Goal: Information Seeking & Learning: Check status

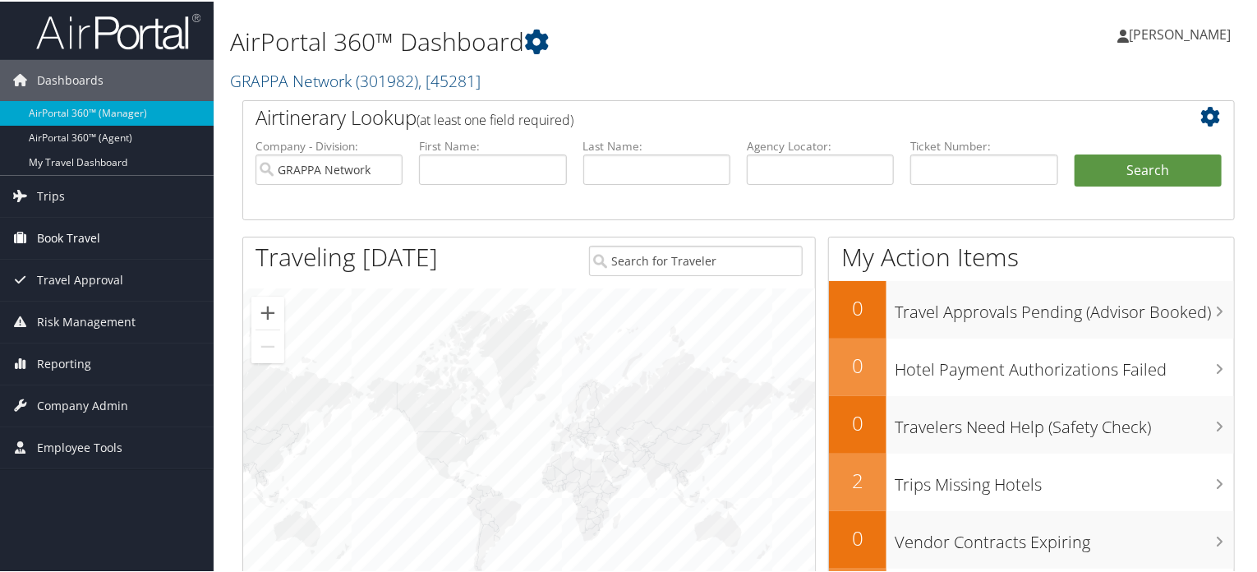
click at [66, 236] on span "Book Travel" at bounding box center [68, 236] width 63 height 41
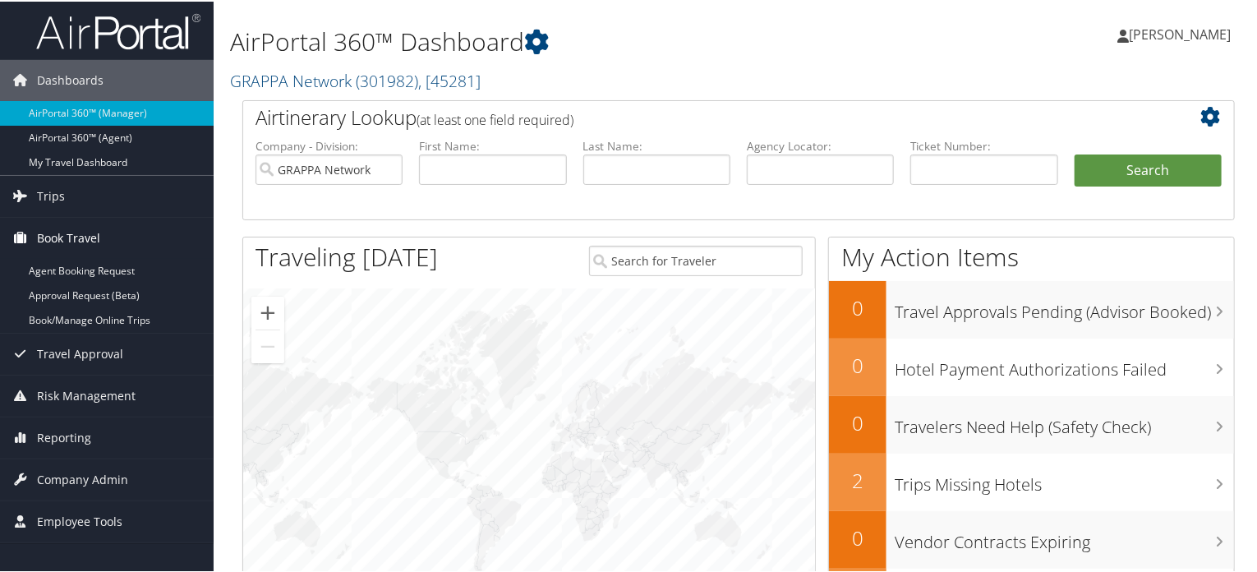
click at [65, 235] on span "Book Travel" at bounding box center [68, 236] width 63 height 41
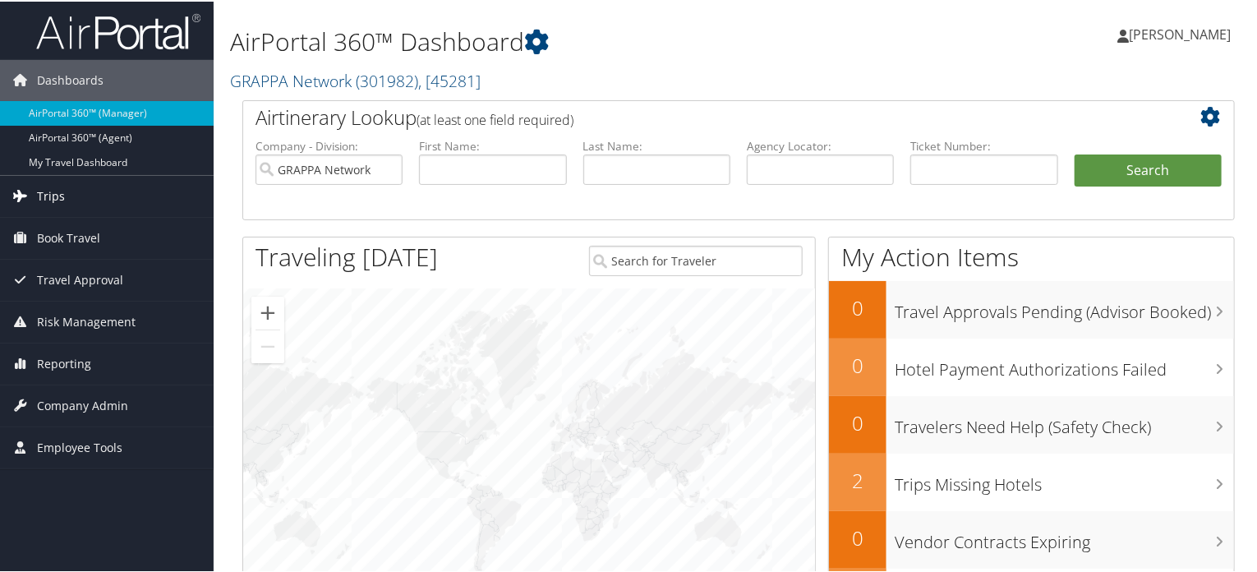
click at [51, 187] on span "Trips" at bounding box center [51, 194] width 28 height 41
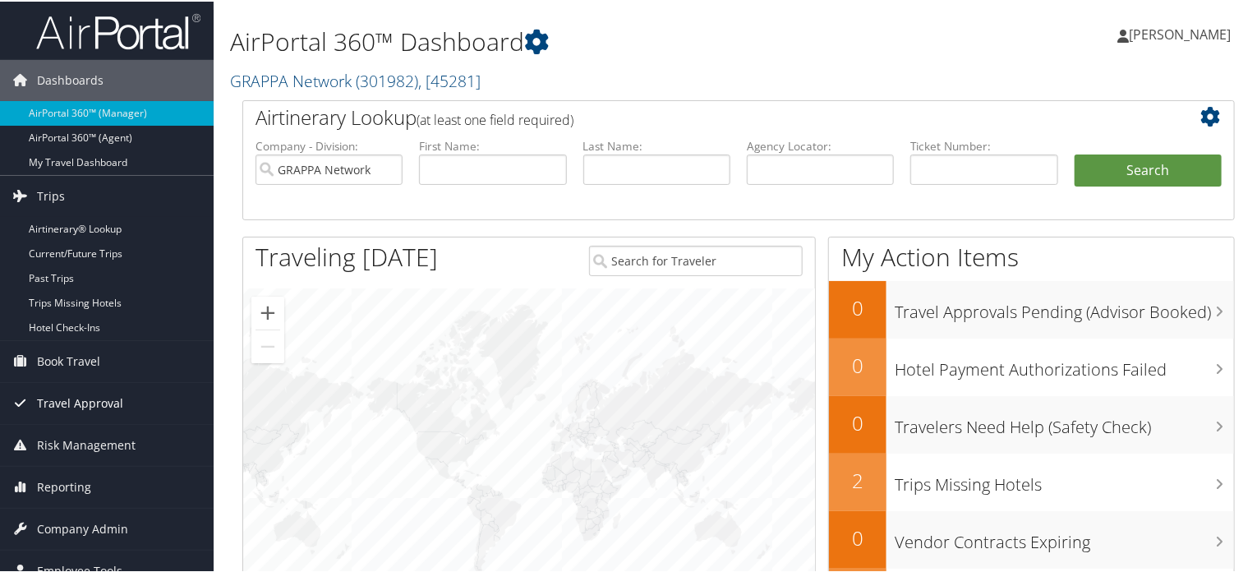
click at [103, 401] on span "Travel Approval" at bounding box center [80, 401] width 86 height 41
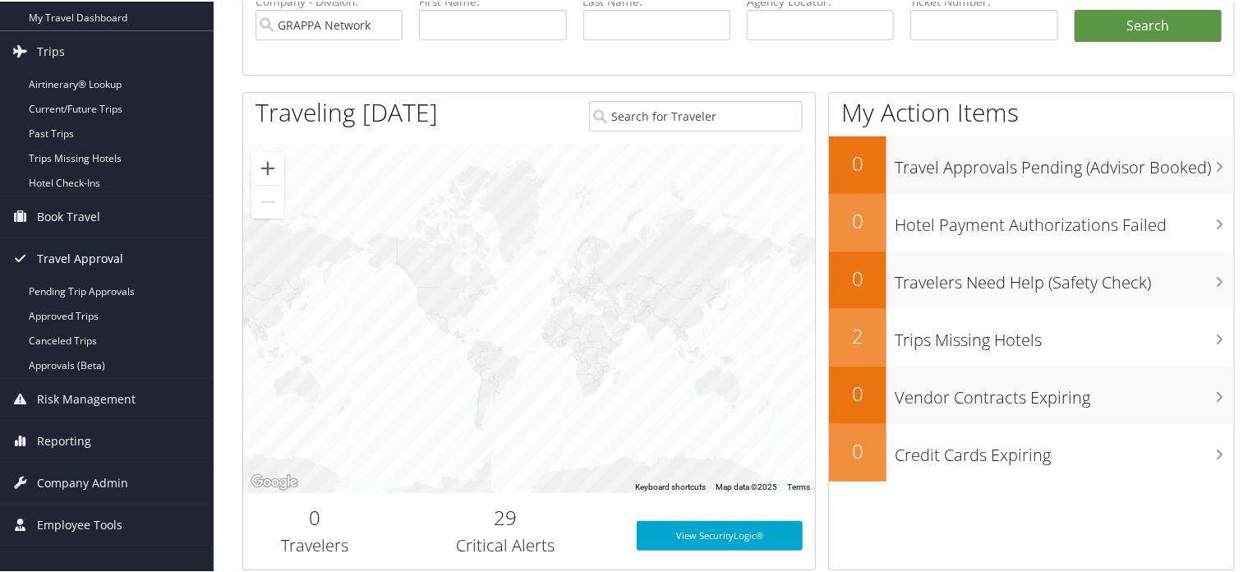
scroll to position [247, 0]
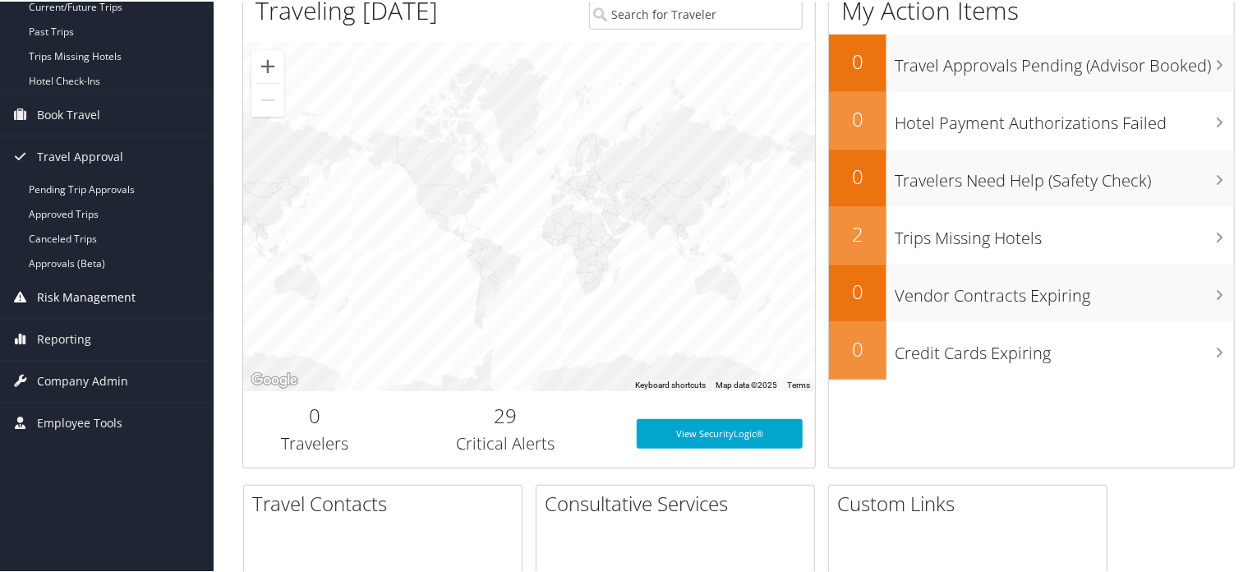
click at [113, 282] on span "Risk Management" at bounding box center [86, 295] width 99 height 41
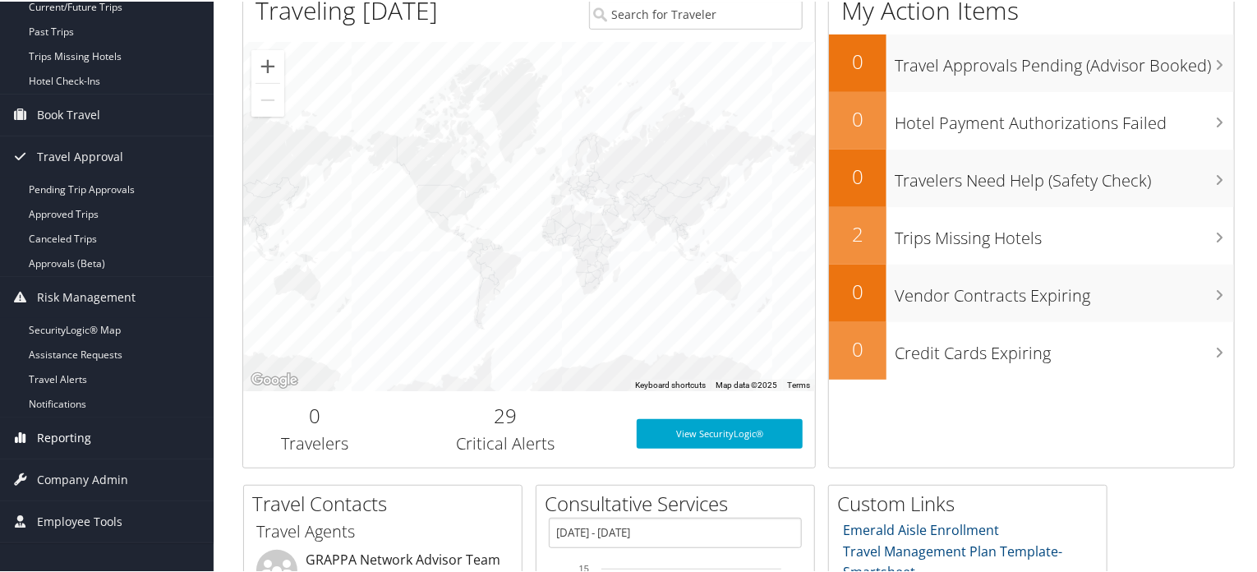
click at [92, 439] on link "Reporting" at bounding box center [107, 436] width 214 height 41
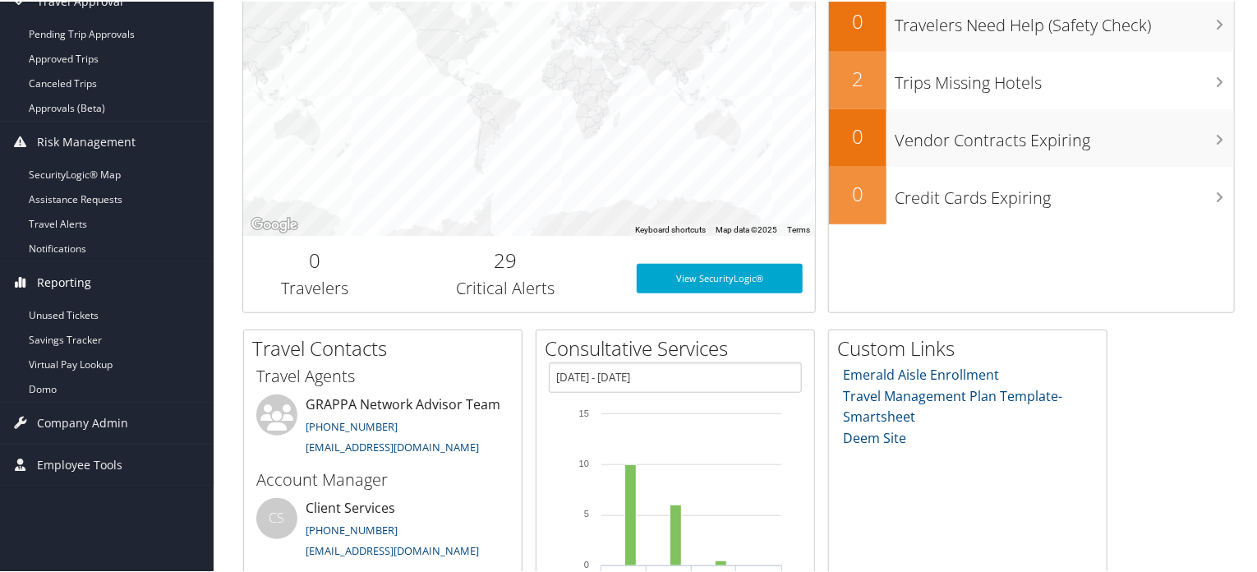
scroll to position [411, 0]
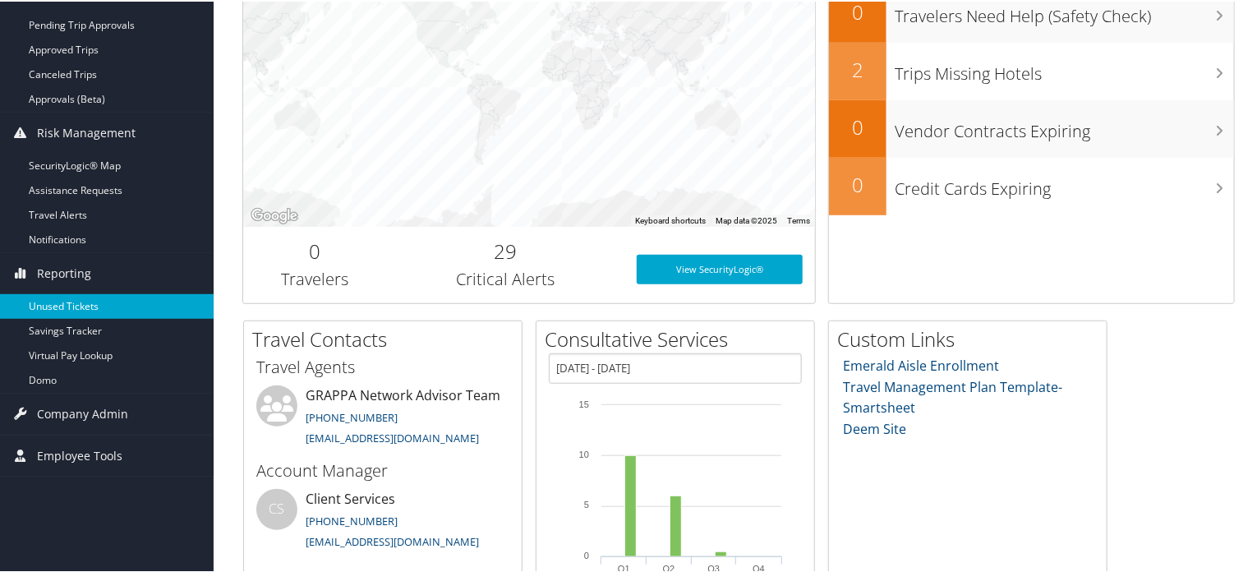
click at [57, 307] on link "Unused Tickets" at bounding box center [107, 305] width 214 height 25
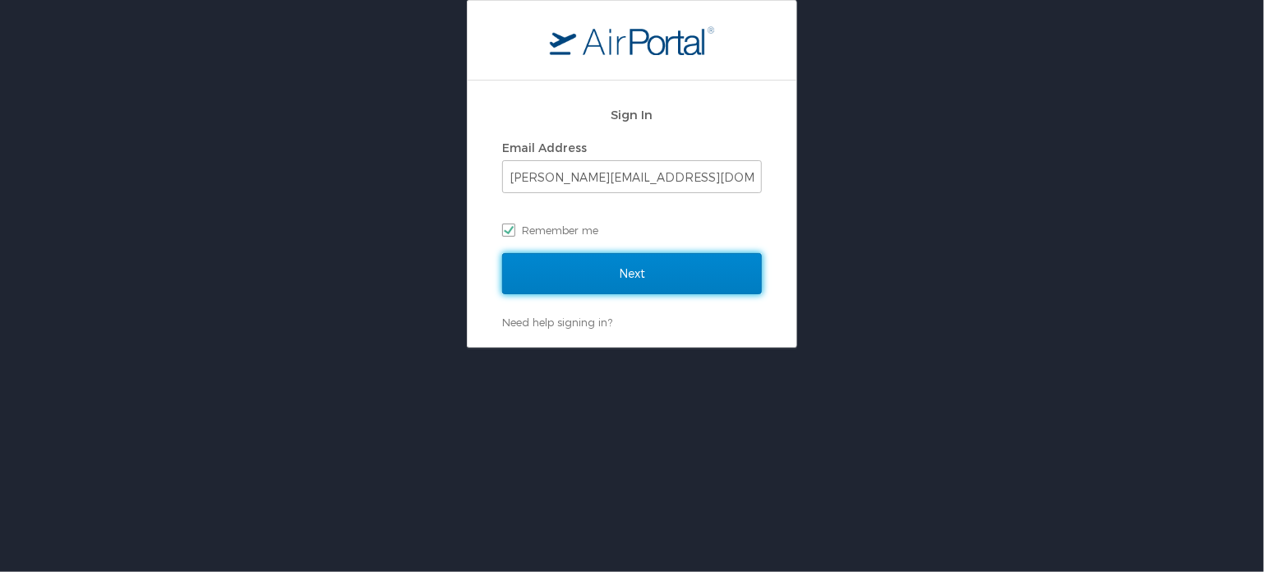
click at [603, 291] on input "Next" at bounding box center [632, 273] width 260 height 41
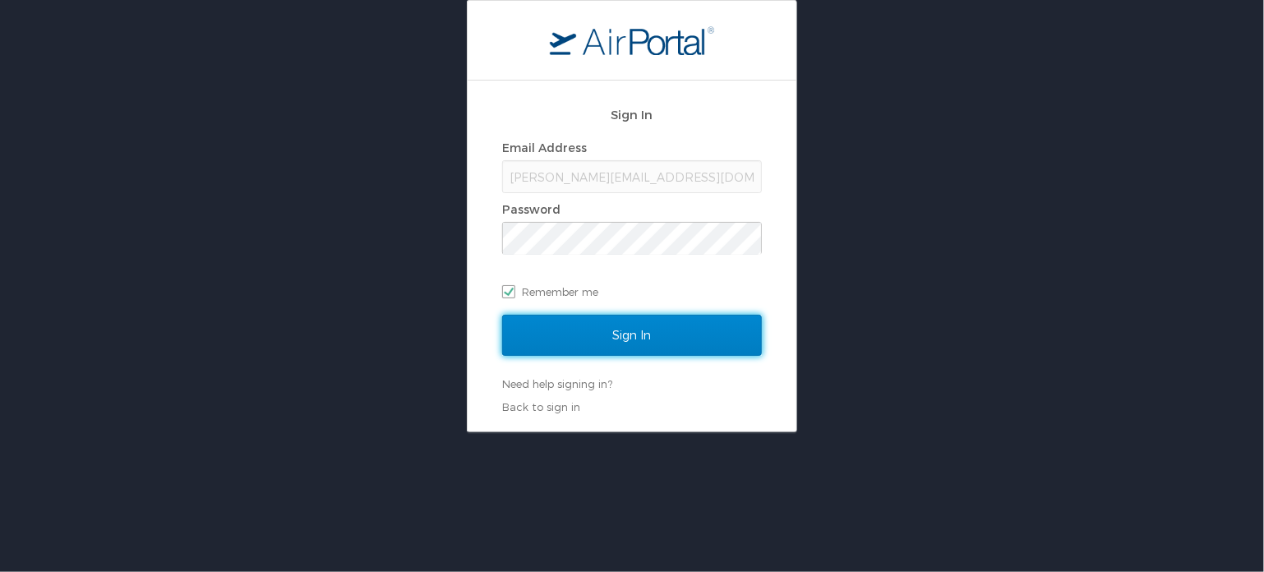
click at [603, 316] on input "Sign In" at bounding box center [632, 335] width 260 height 41
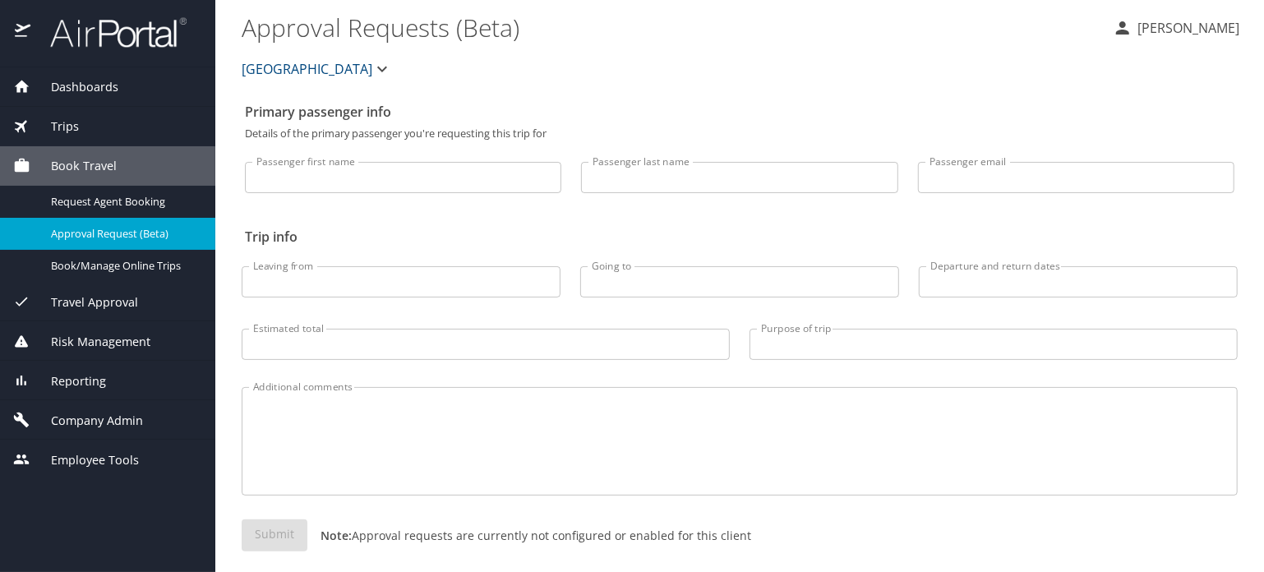
click at [88, 299] on span "Travel Approval" at bounding box center [84, 302] width 108 height 18
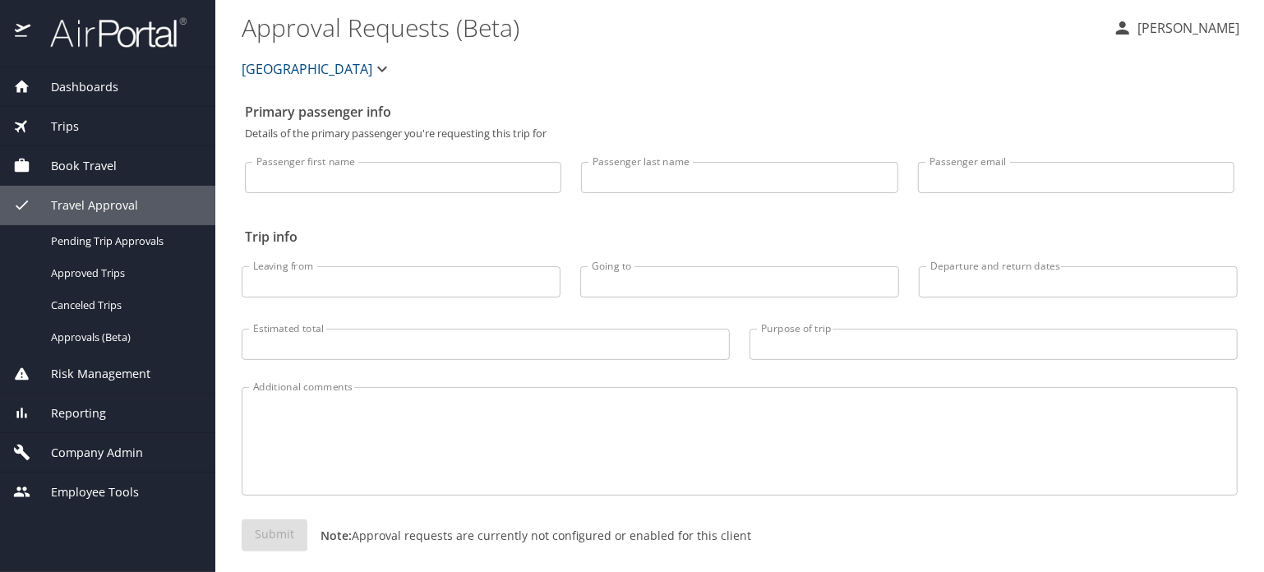
click at [112, 166] on span "Book Travel" at bounding box center [73, 166] width 86 height 18
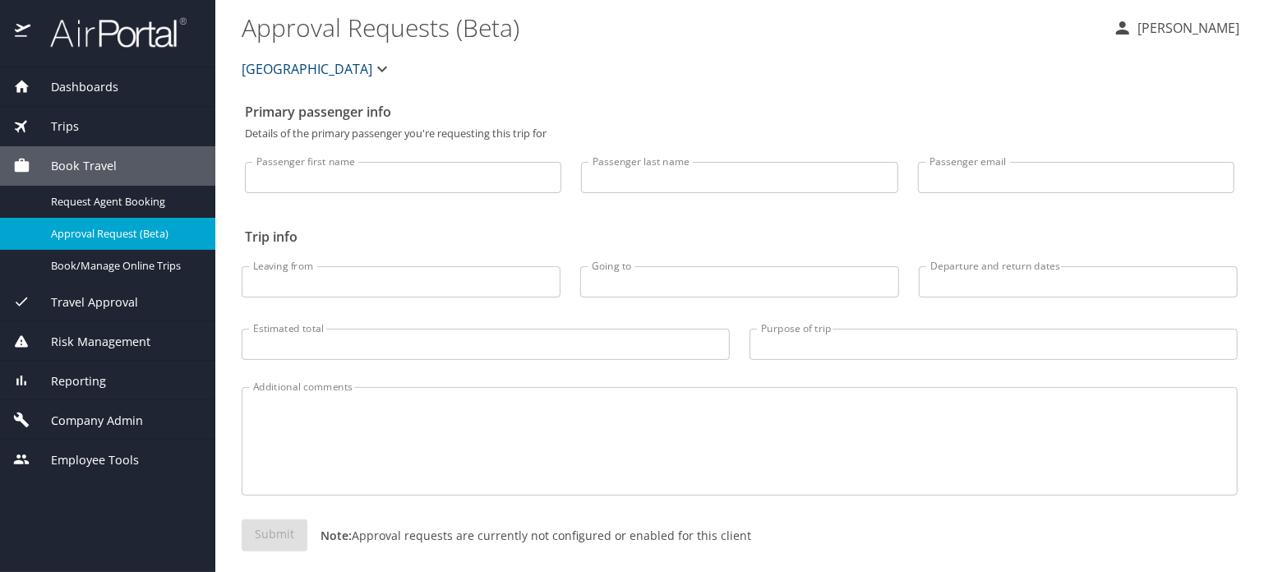
click at [79, 372] on span "Reporting" at bounding box center [68, 381] width 76 height 18
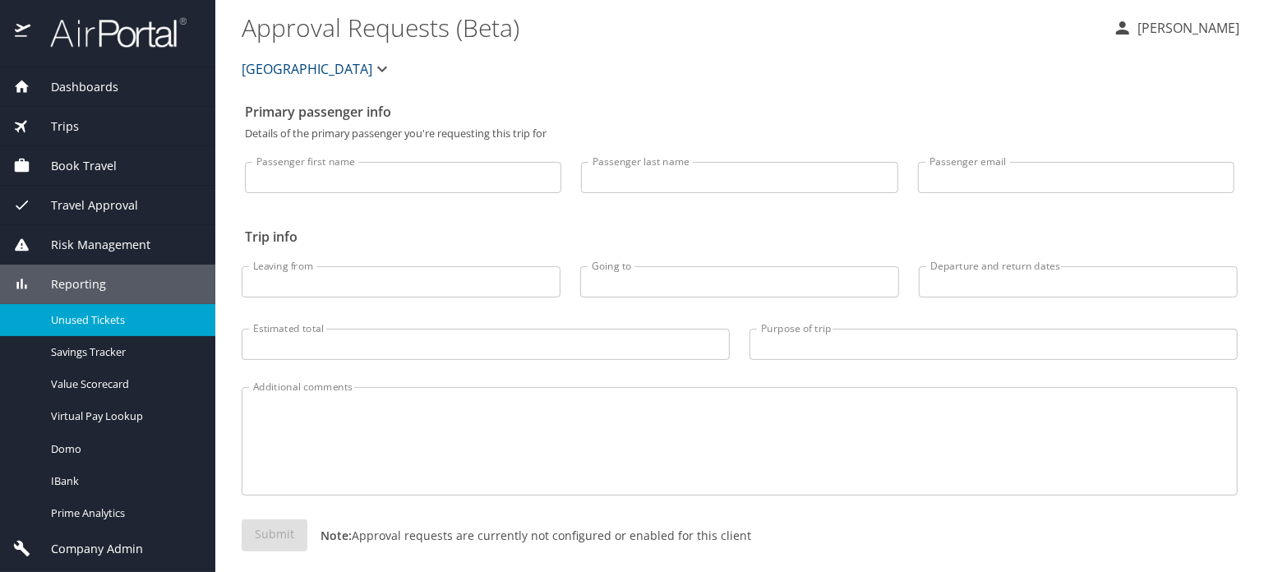
click at [89, 316] on span "Unused Tickets" at bounding box center [123, 320] width 145 height 16
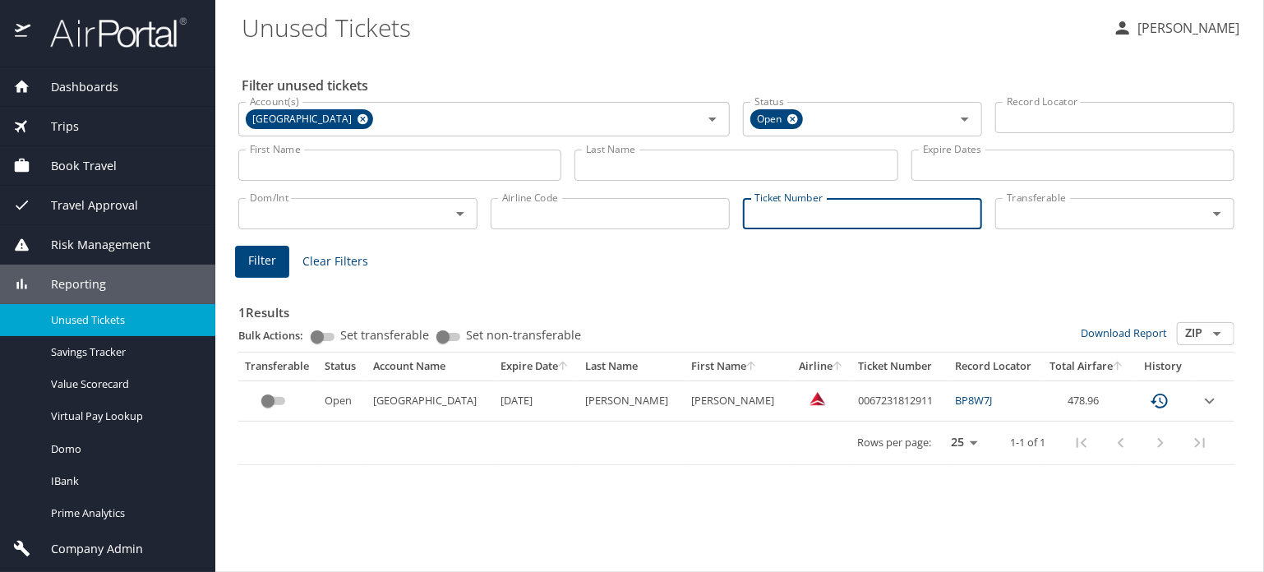
click at [923, 214] on input "Ticket Number" at bounding box center [862, 213] width 239 height 31
paste input "Pickell"
type input "Pickell"
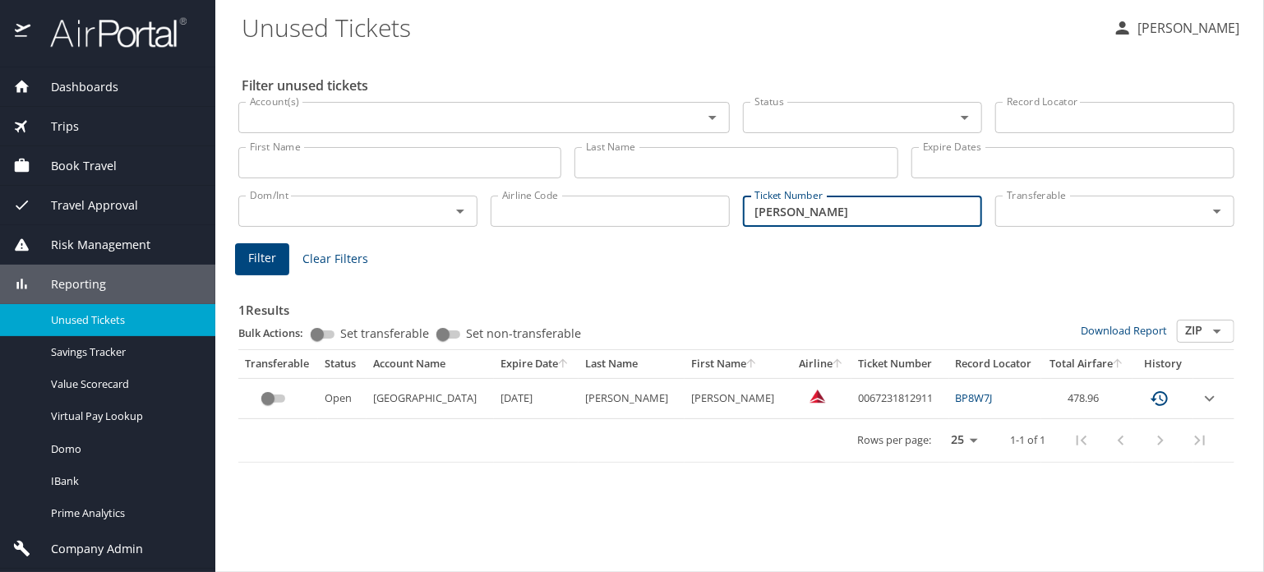
drag, startPoint x: 923, startPoint y: 214, endPoint x: 639, endPoint y: 179, distance: 285.7
click at [639, 179] on div "Filter unused tickets Account(s) Account(s) Status Status Record Locator Record…" at bounding box center [740, 312] width 996 height 519
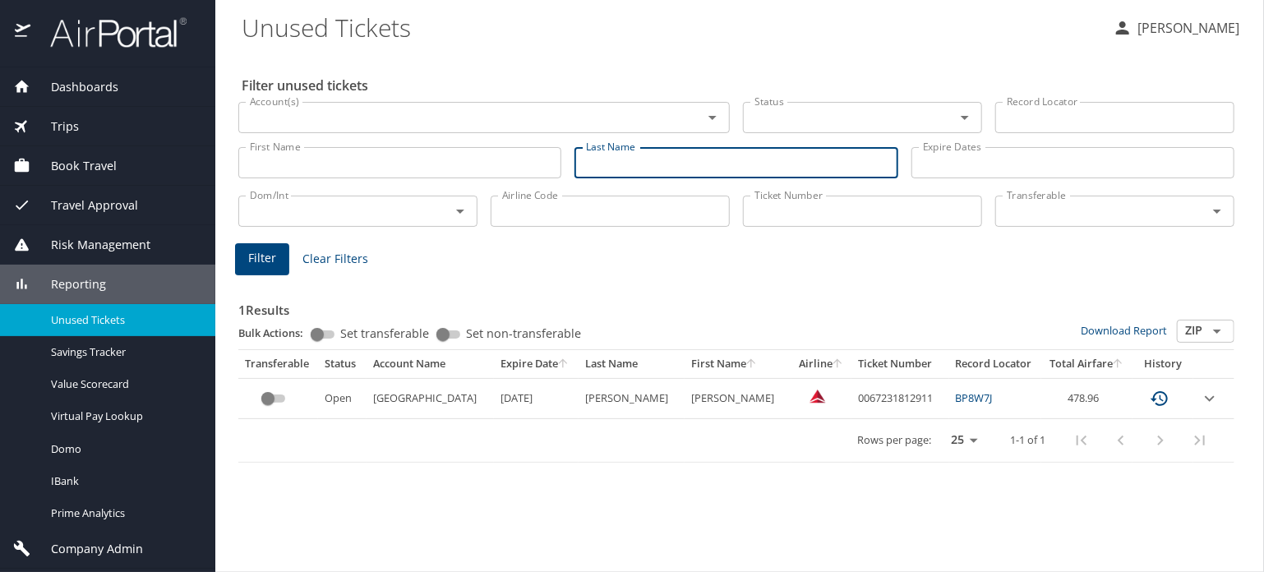
click at [643, 171] on input "Last Name" at bounding box center [735, 162] width 323 height 31
paste input "Pickell"
type input "Pickell"
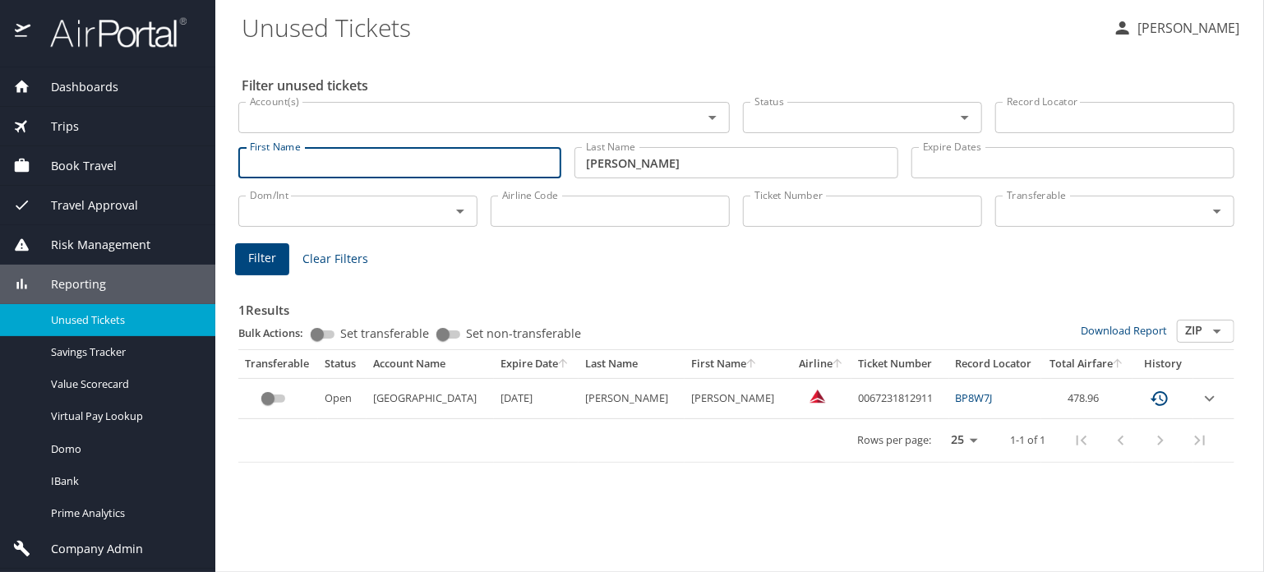
click at [411, 160] on input "First Name" at bounding box center [399, 162] width 323 height 31
type input "judi"
click at [272, 250] on span "Filter" at bounding box center [262, 258] width 28 height 21
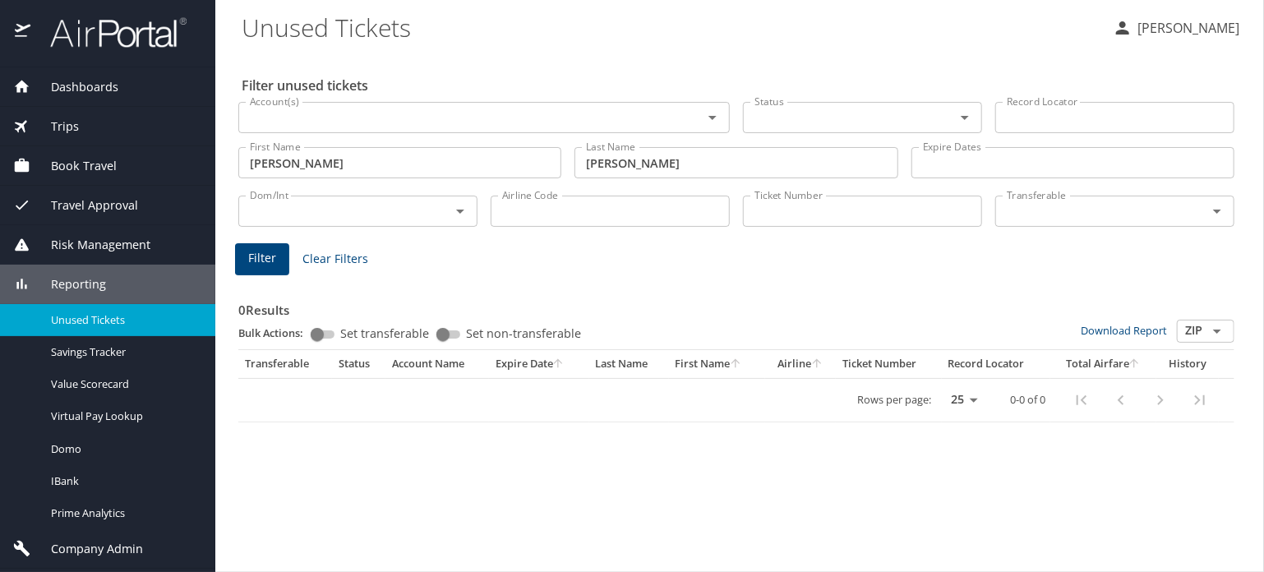
click at [362, 123] on input "Account(s)" at bounding box center [459, 117] width 433 height 21
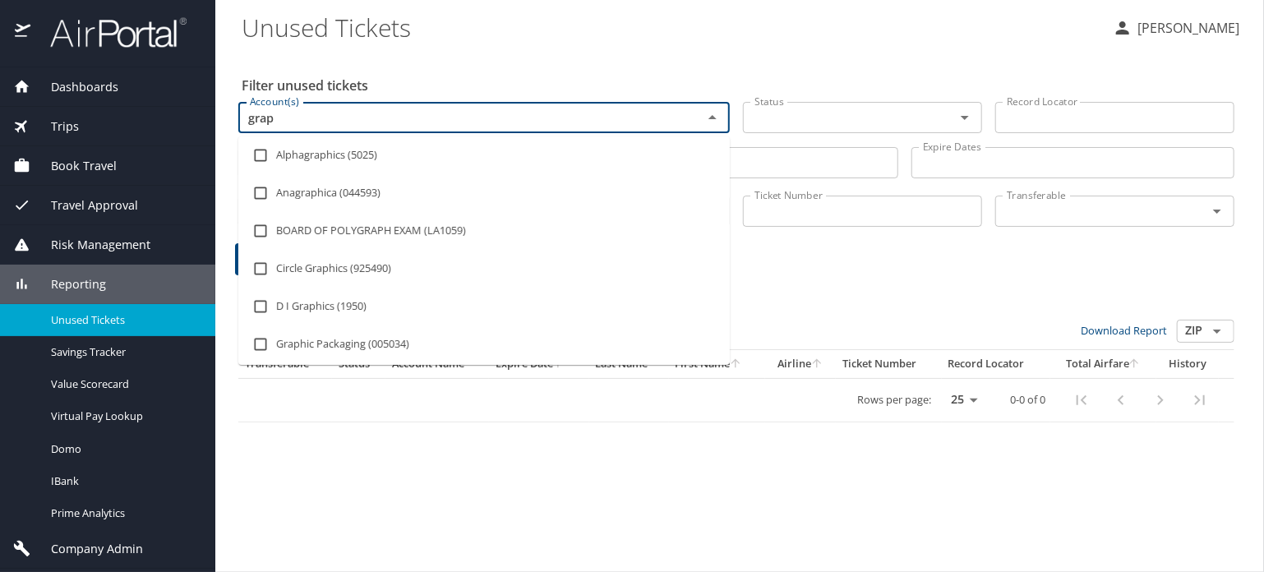
type input "grapp"
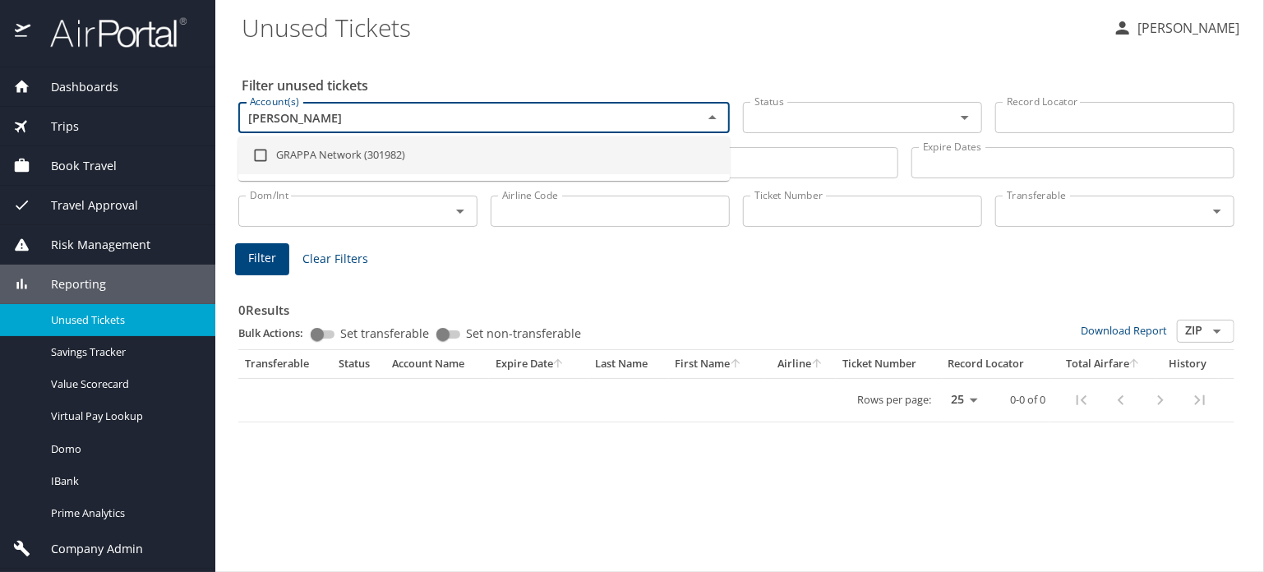
click at [338, 147] on li "GRAPPA Network (301982)" at bounding box center [483, 155] width 491 height 38
checkbox input "true"
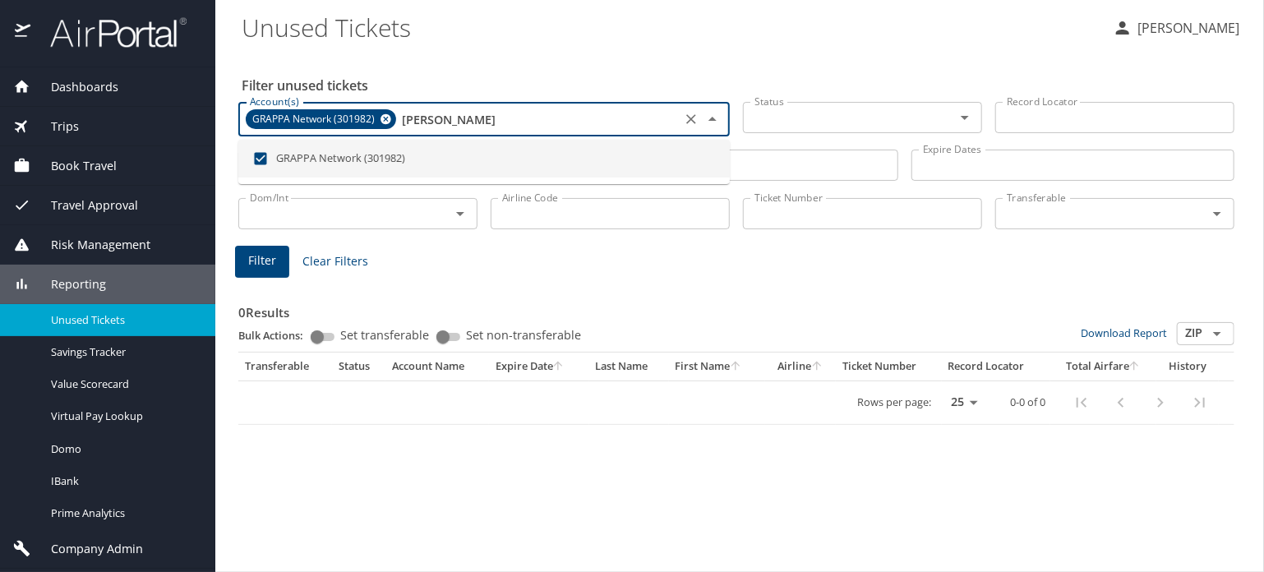
type input "grapp"
click at [905, 120] on input "Status" at bounding box center [838, 117] width 181 height 21
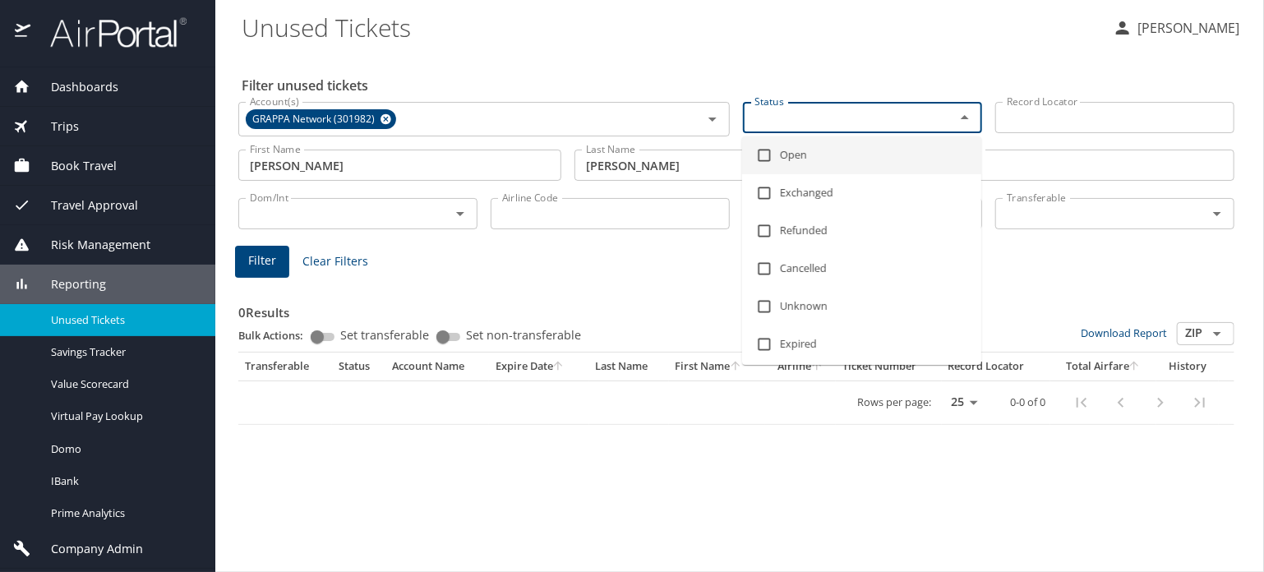
click at [763, 162] on input "checkbox" at bounding box center [764, 155] width 31 height 31
checkbox input "true"
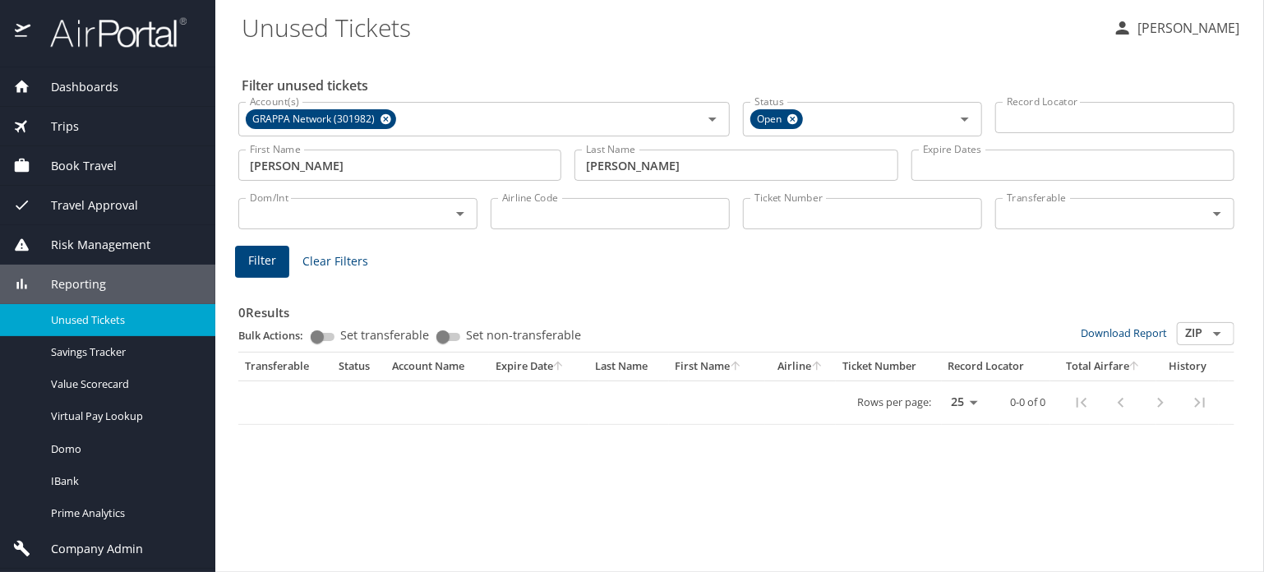
click at [840, 86] on h2 "Filter unused tickets" at bounding box center [740, 85] width 996 height 26
click at [273, 252] on span "Filter" at bounding box center [262, 261] width 28 height 21
click at [261, 275] on button "Filter" at bounding box center [262, 262] width 54 height 32
click at [267, 263] on div at bounding box center [632, 257] width 1264 height 630
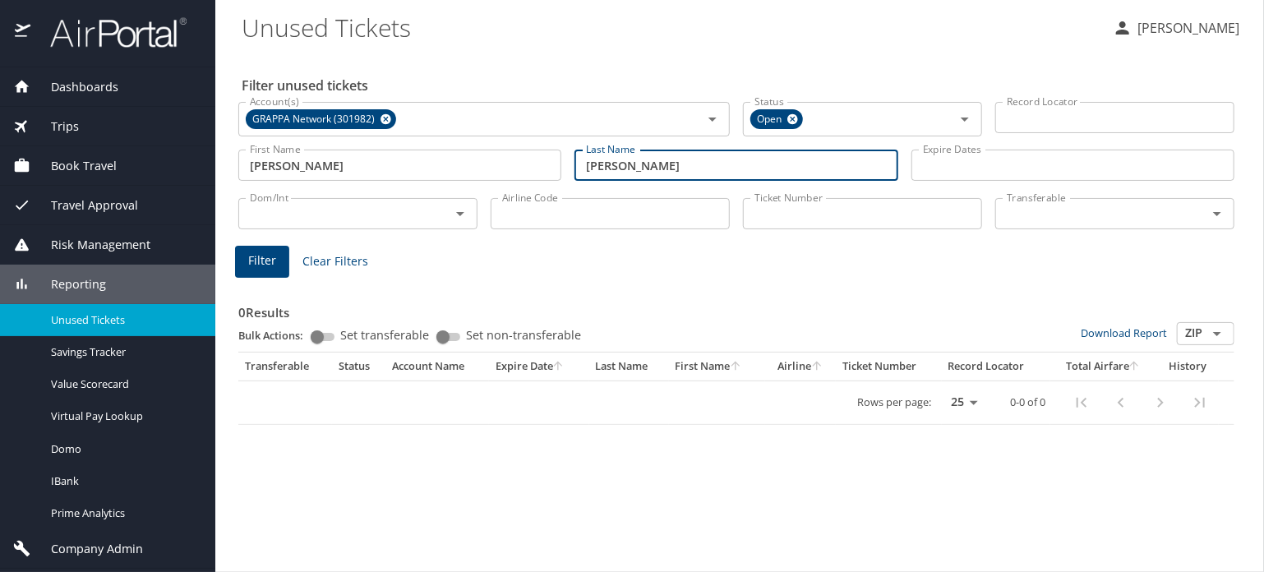
drag, startPoint x: 640, startPoint y: 169, endPoint x: 483, endPoint y: 161, distance: 157.2
click at [483, 161] on div "First Name judi First Name Last Name Pickell Last Name Expire Dates Expire Dates" at bounding box center [736, 165] width 1009 height 58
paste input "Chau"
type input "Chau"
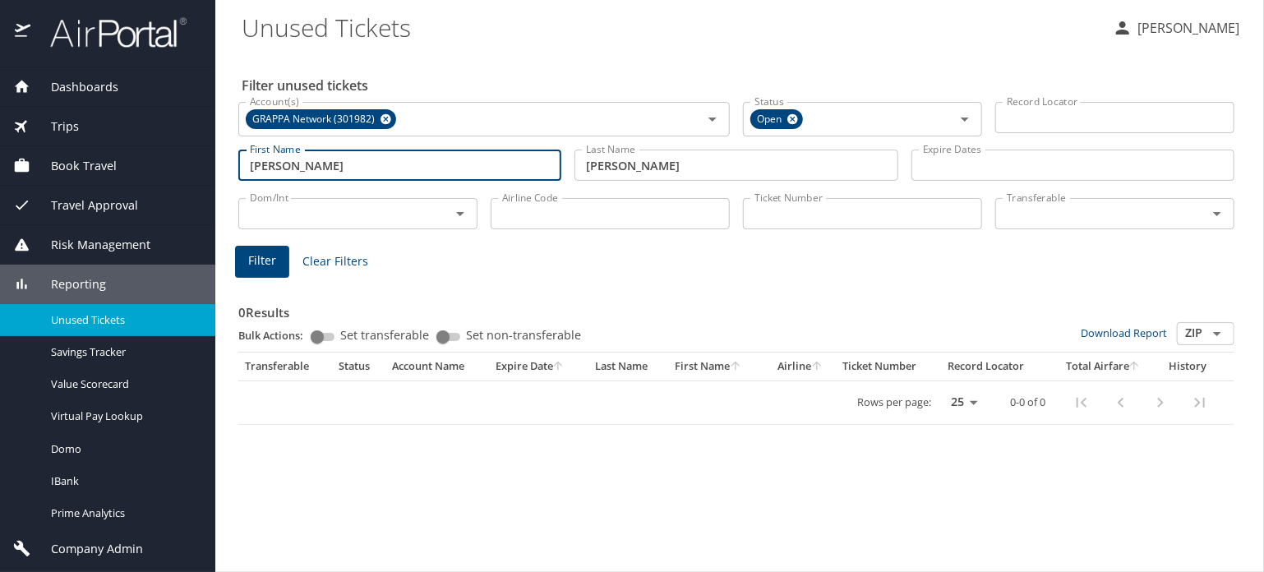
drag, startPoint x: 401, startPoint y: 167, endPoint x: 172, endPoint y: 159, distance: 229.4
click at [172, 159] on div "Dashboards AirPortal 360™ Manager AirPortal 360™ Agent My Travel Dashboard Trip…" at bounding box center [632, 286] width 1264 height 572
paste input "Jeffery"
type input "Jeffery"
click at [260, 256] on span "Filter" at bounding box center [262, 261] width 28 height 21
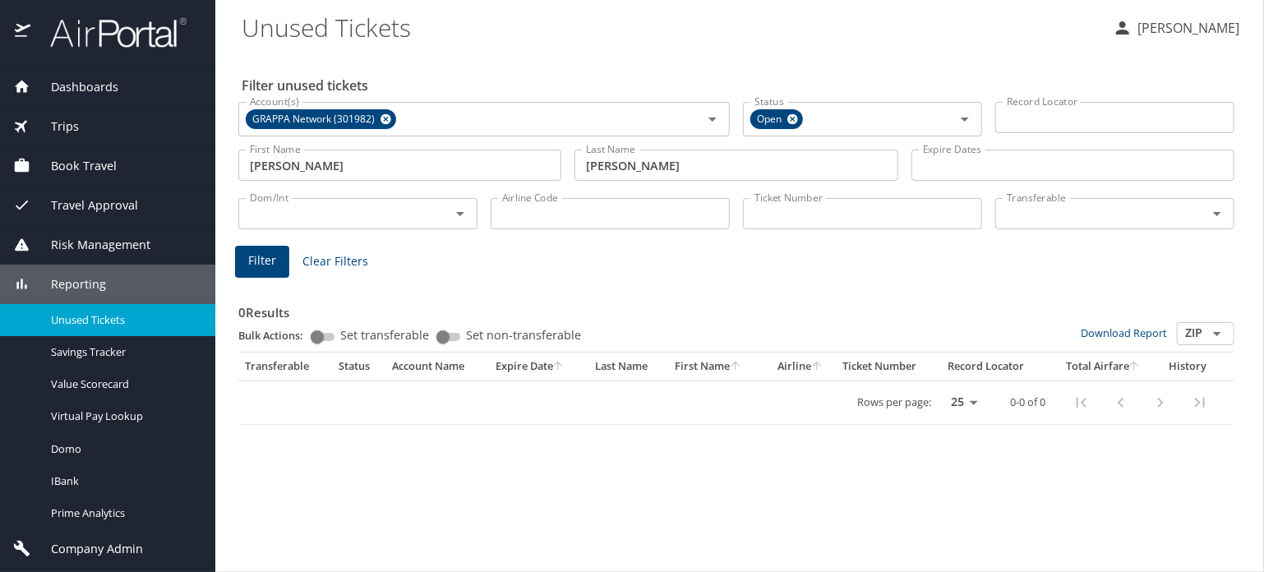
click at [250, 275] on button "Filter" at bounding box center [262, 262] width 54 height 32
click at [267, 256] on div at bounding box center [632, 257] width 1264 height 630
click at [267, 256] on span "Filter" at bounding box center [262, 261] width 28 height 21
click at [791, 118] on icon at bounding box center [792, 119] width 12 height 18
click at [277, 259] on button "Filter" at bounding box center [262, 262] width 54 height 32
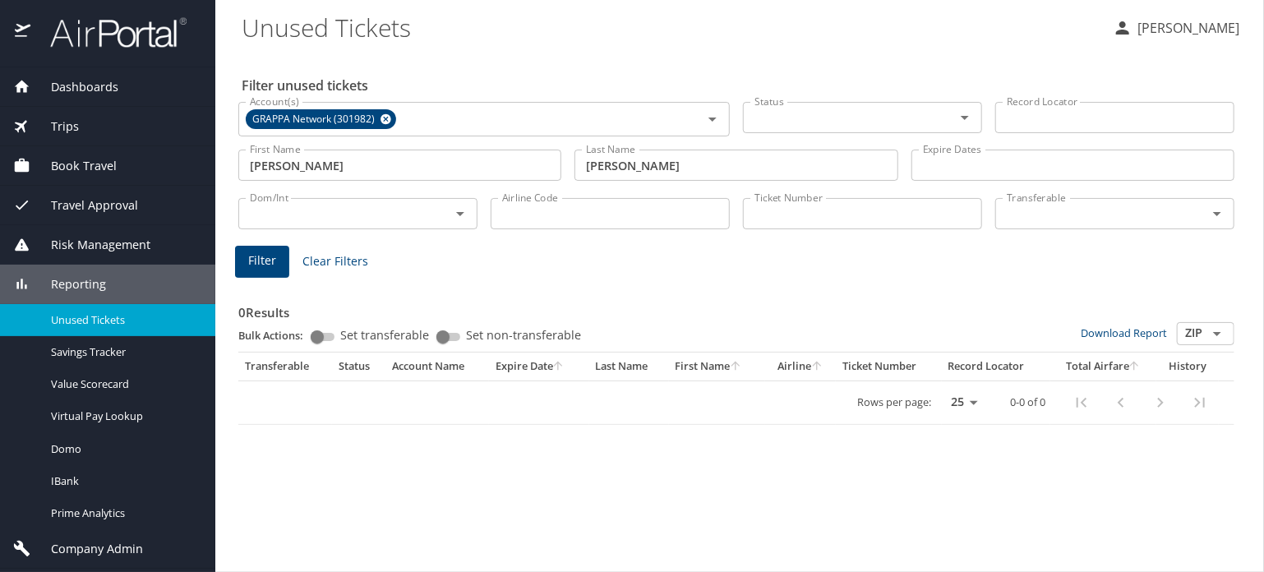
click at [270, 274] on button "Filter" at bounding box center [262, 262] width 54 height 32
click at [309, 168] on input "Jeffery" at bounding box center [399, 165] width 323 height 31
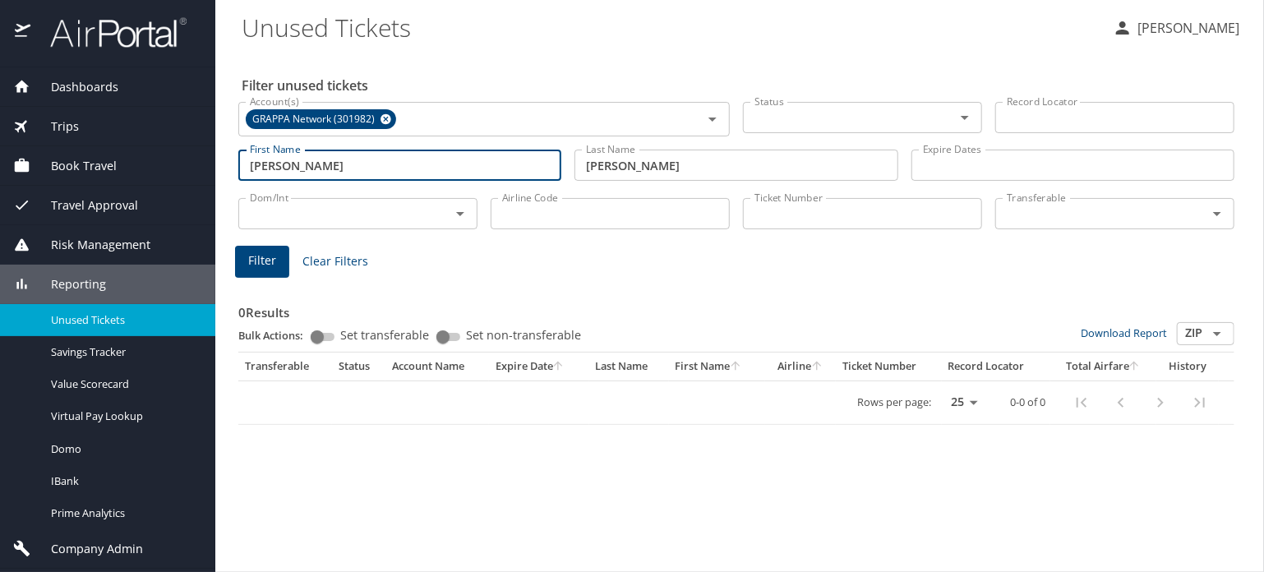
click at [274, 249] on button "Filter" at bounding box center [262, 262] width 54 height 32
drag, startPoint x: 246, startPoint y: 168, endPoint x: 108, endPoint y: 164, distance: 137.3
click at [108, 164] on div "Dashboards AirPortal 360™ Manager AirPortal 360™ Agent My Travel Dashboard Trip…" at bounding box center [632, 286] width 1264 height 572
paste input "SZE"
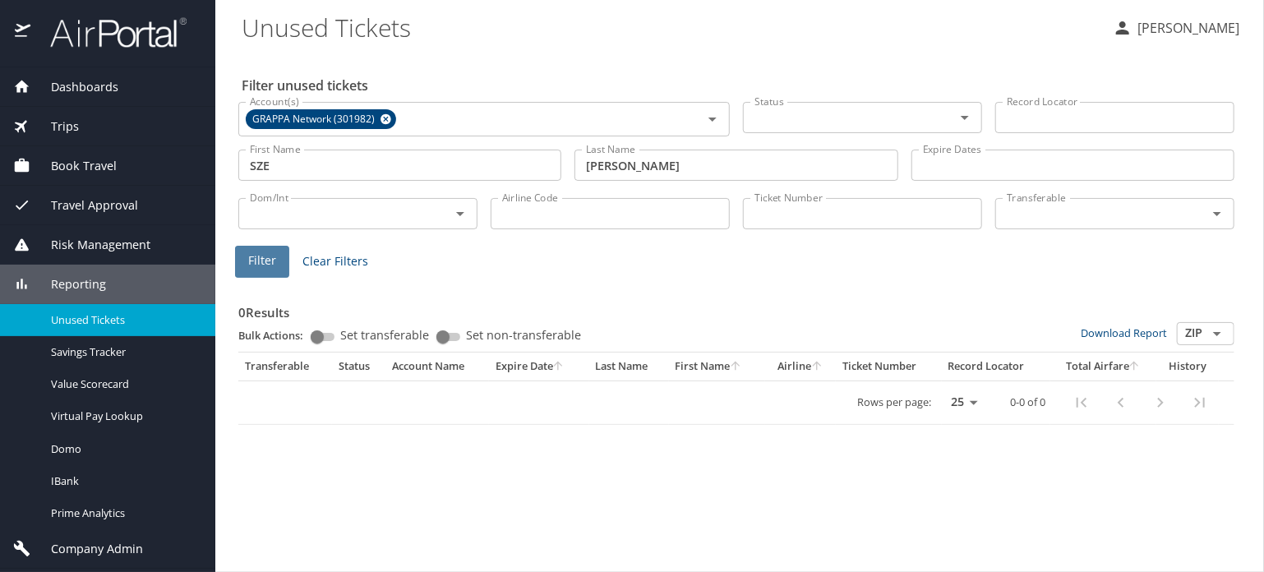
click at [274, 265] on span "Filter" at bounding box center [262, 261] width 28 height 21
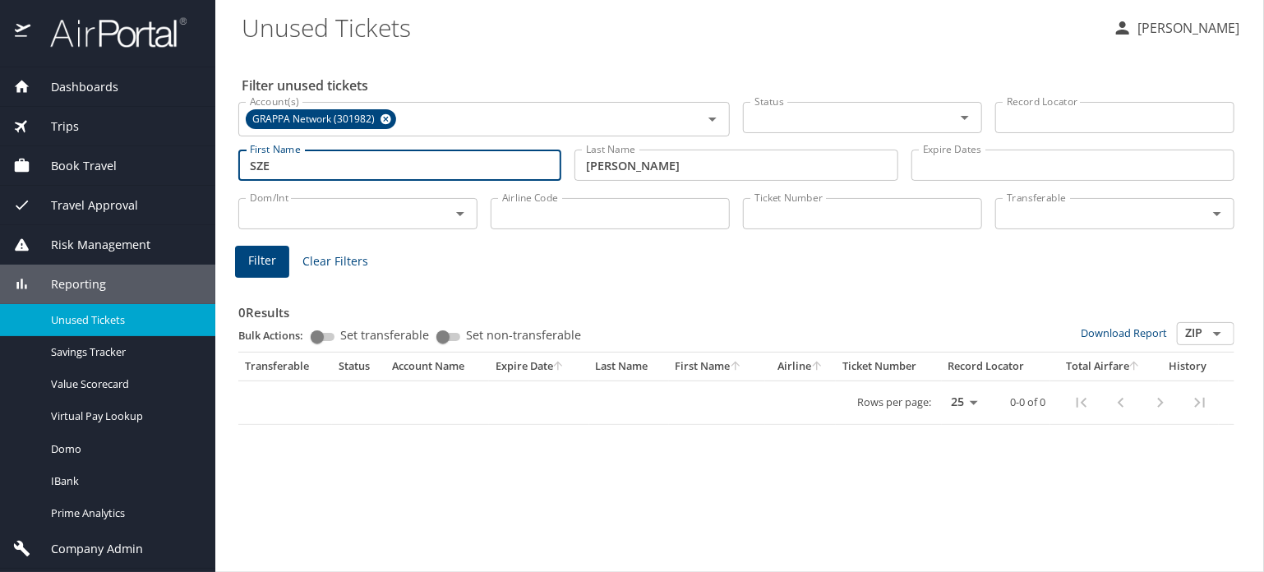
click at [313, 150] on input "SZE" at bounding box center [399, 165] width 323 height 31
paste input "NGAI JEFFREY"
click at [251, 251] on span "Filter" at bounding box center [262, 261] width 28 height 21
click at [270, 162] on input "SZENGAI JEFFREY" at bounding box center [399, 165] width 323 height 31
type input "SZE NGAI JEFFREY"
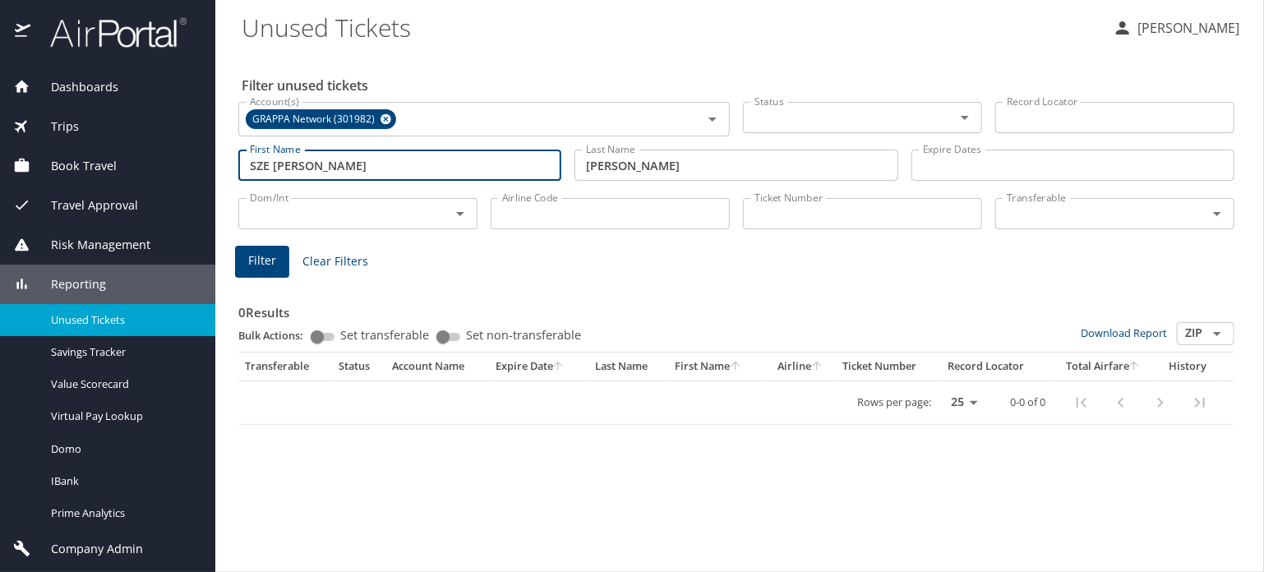
click at [255, 259] on span "Filter" at bounding box center [262, 261] width 28 height 21
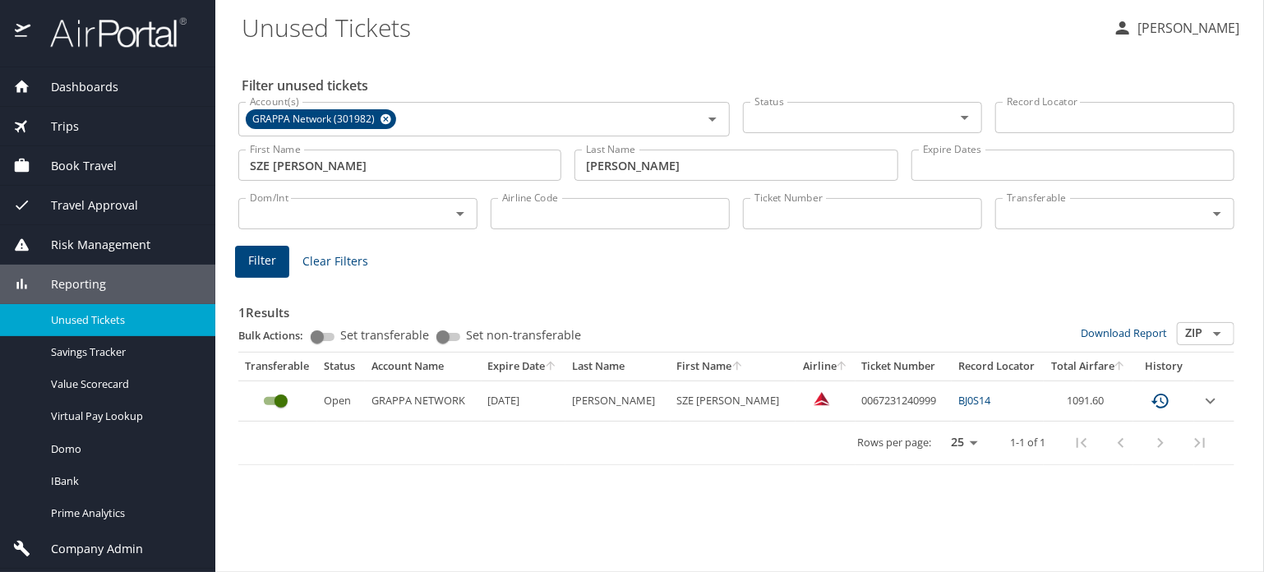
click at [1211, 403] on icon "expand row" at bounding box center [1211, 401] width 20 height 20
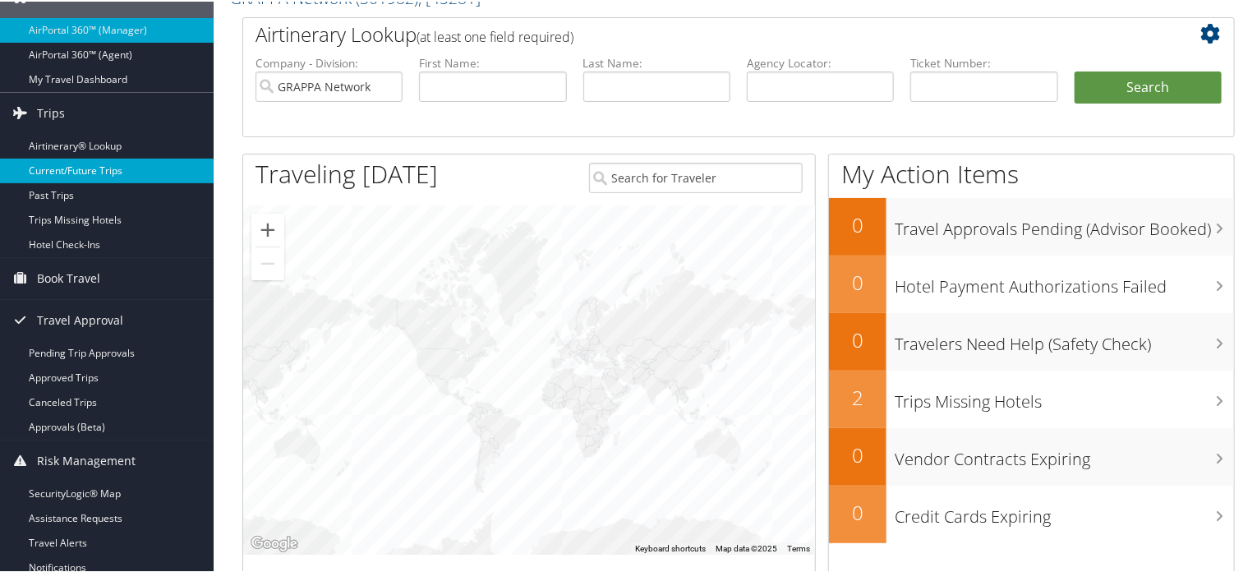
scroll to position [82, 0]
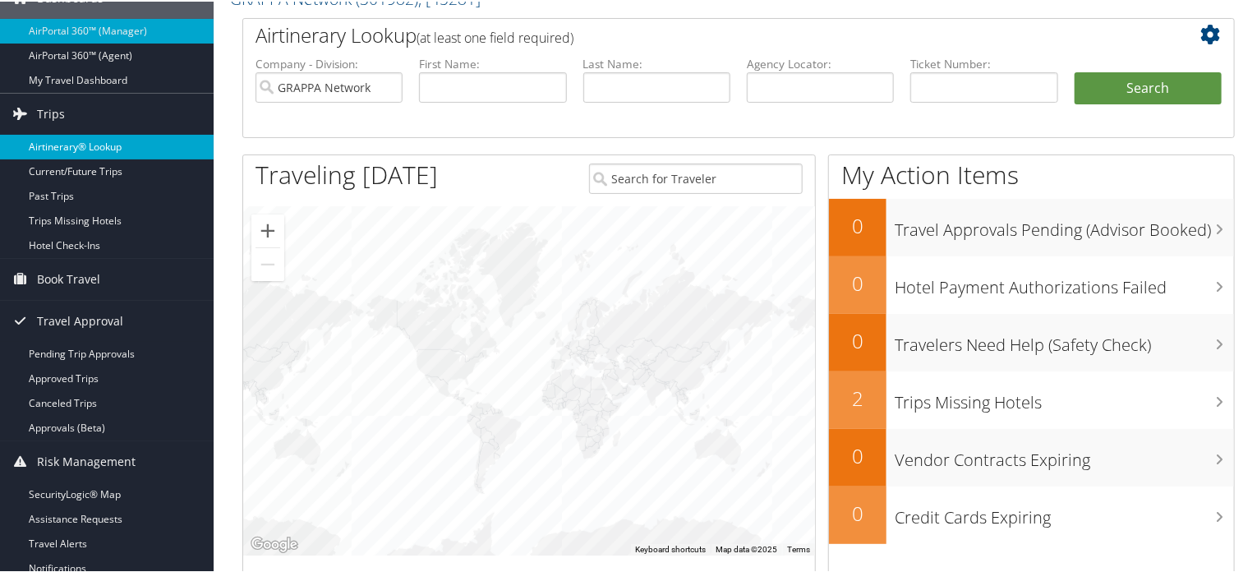
click at [43, 142] on link "Airtinerary® Lookup" at bounding box center [107, 145] width 214 height 25
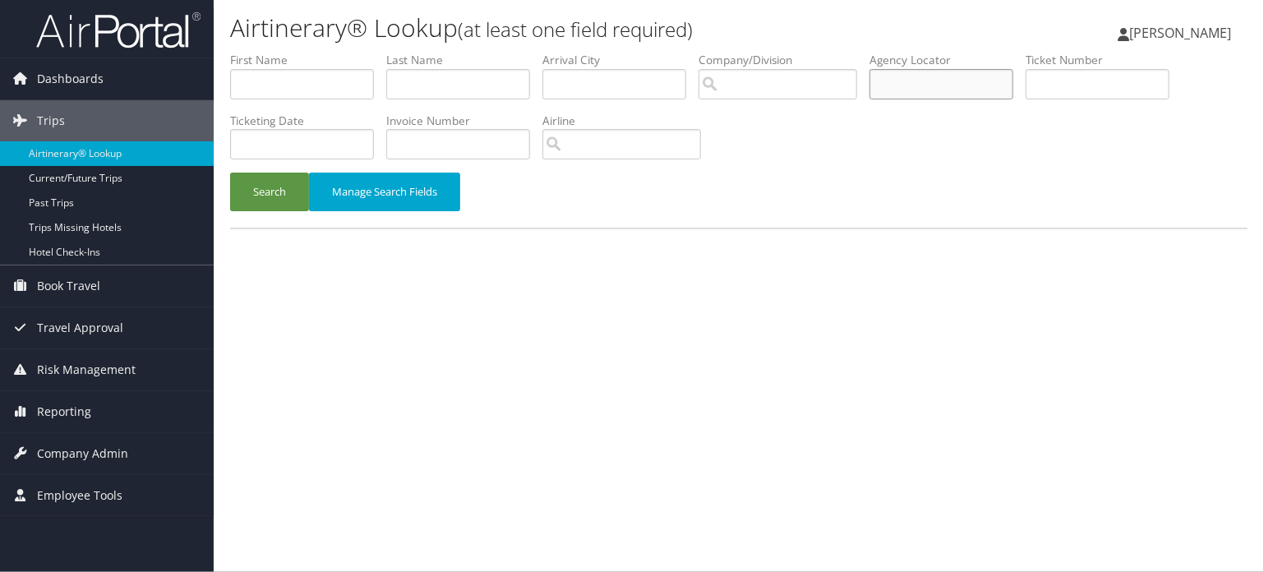
click at [929, 87] on input "text" at bounding box center [941, 84] width 144 height 30
paste input "D4L1JQ"
type input "D4L1JQ"
click at [254, 175] on button "Search" at bounding box center [269, 192] width 79 height 39
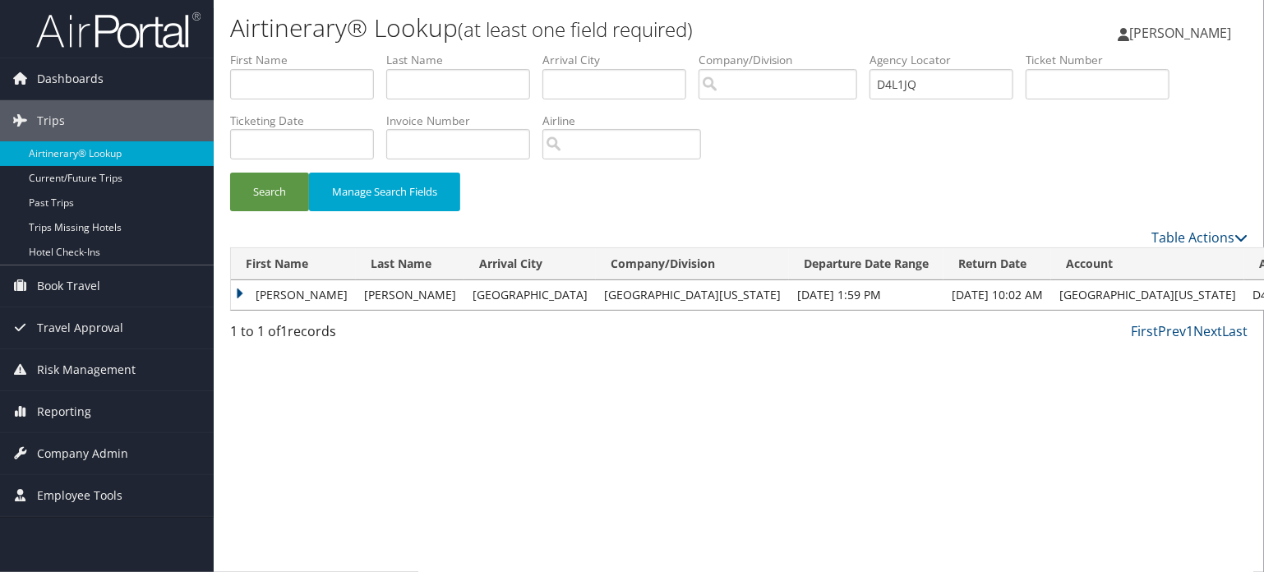
click at [273, 285] on td "[PERSON_NAME]" at bounding box center [293, 295] width 125 height 30
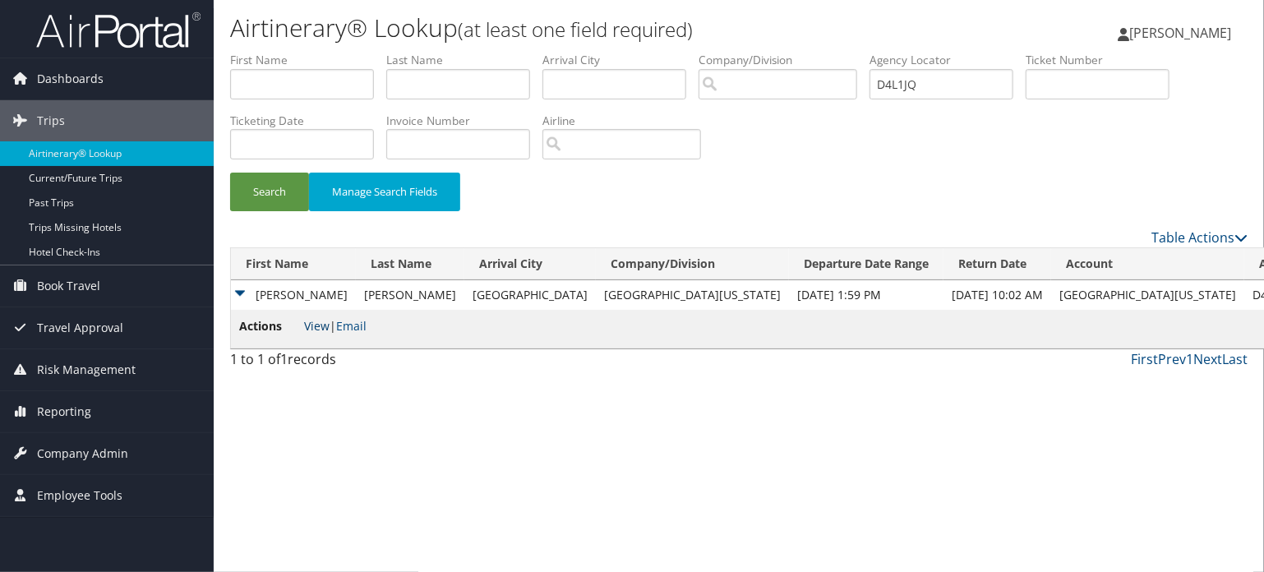
click at [319, 321] on link "View" at bounding box center [316, 326] width 25 height 16
click at [278, 190] on button "Search" at bounding box center [269, 192] width 79 height 39
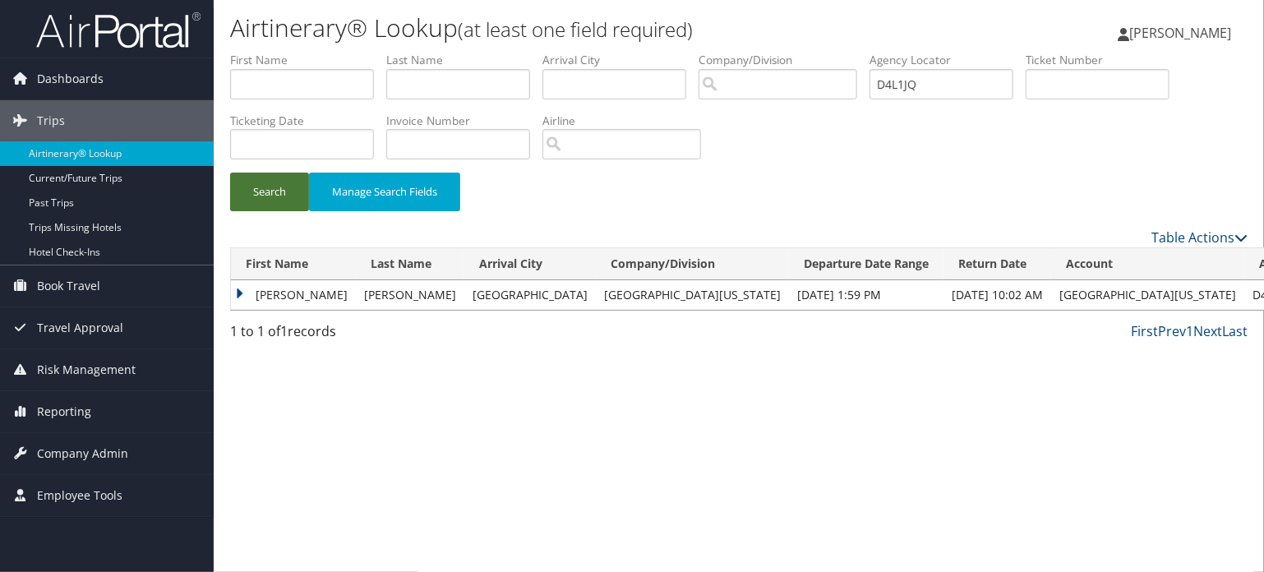
click at [245, 209] on button "Search" at bounding box center [269, 192] width 79 height 39
click at [251, 186] on button "Search" at bounding box center [269, 192] width 79 height 39
click at [262, 285] on td "EMILIE" at bounding box center [293, 295] width 125 height 30
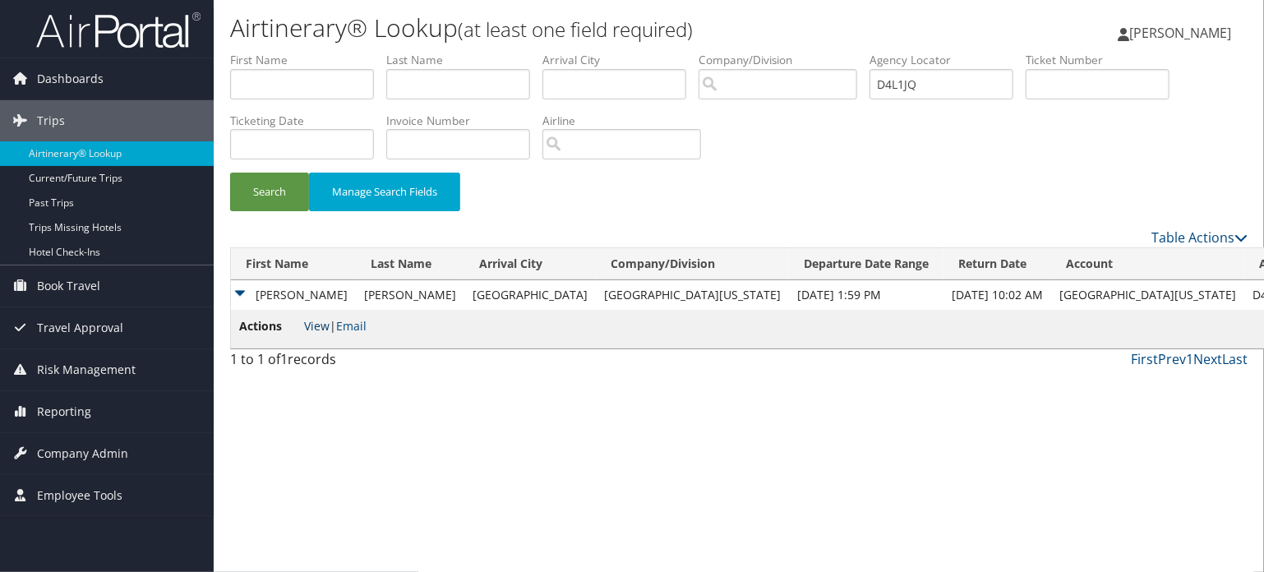
click at [319, 318] on link "View" at bounding box center [316, 326] width 25 height 16
click at [268, 182] on button "Search" at bounding box center [269, 192] width 79 height 39
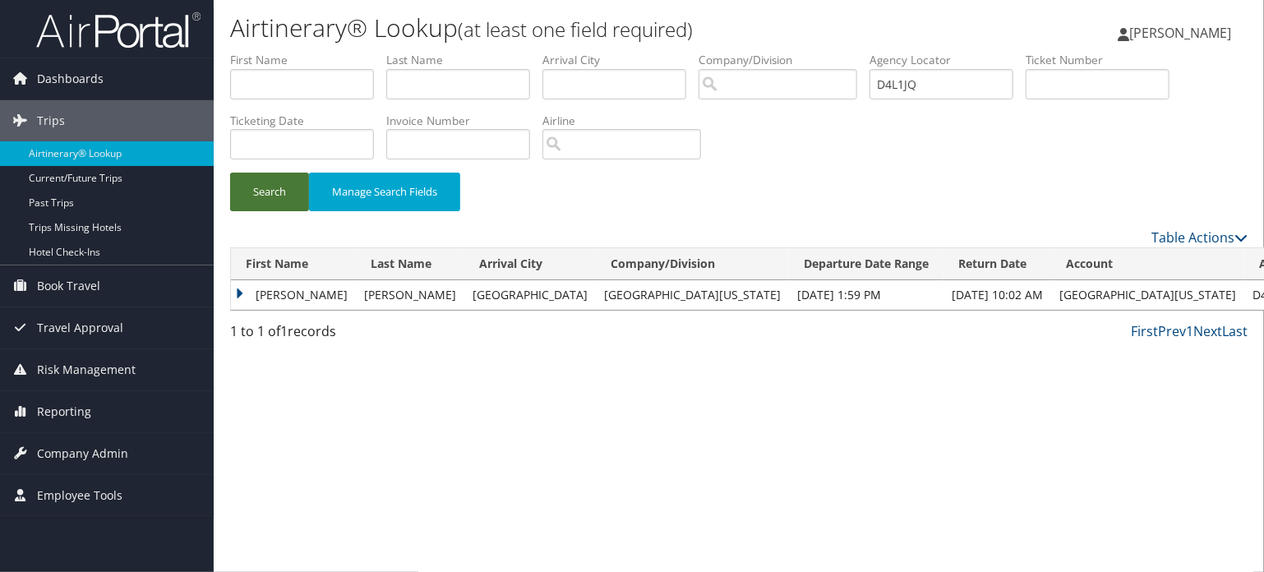
click at [269, 181] on button "Search" at bounding box center [269, 192] width 79 height 39
click at [266, 198] on button "Search" at bounding box center [269, 192] width 79 height 39
click at [253, 286] on td "EMILIE" at bounding box center [293, 295] width 125 height 30
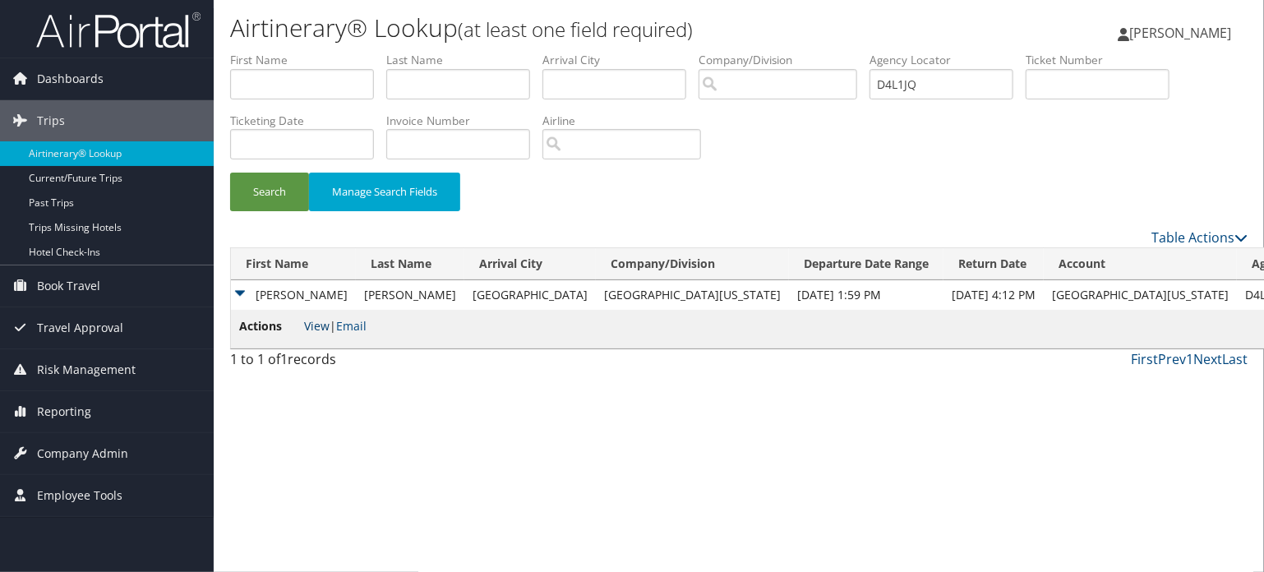
click at [322, 327] on link "View" at bounding box center [316, 326] width 25 height 16
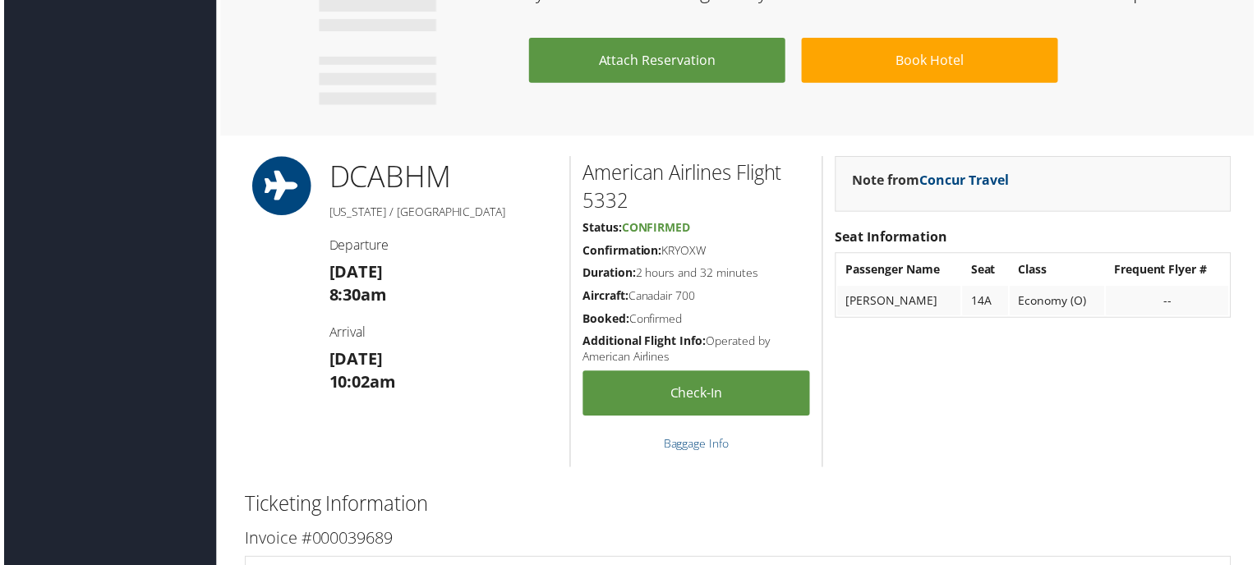
scroll to position [3370, 0]
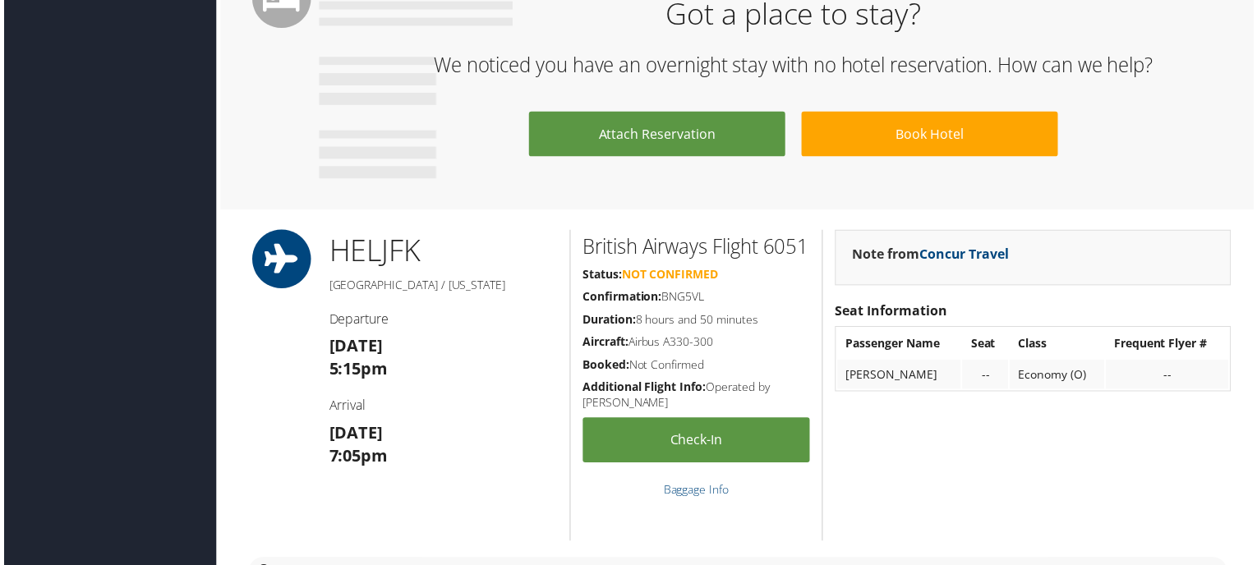
scroll to position [2000, 0]
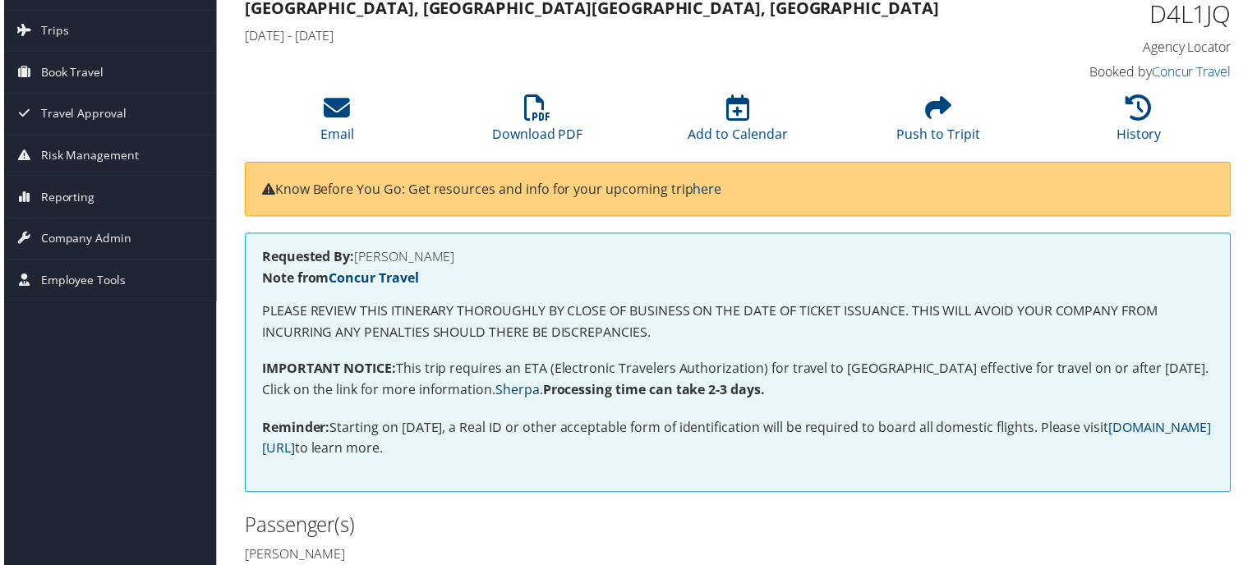
scroll to position [27, 0]
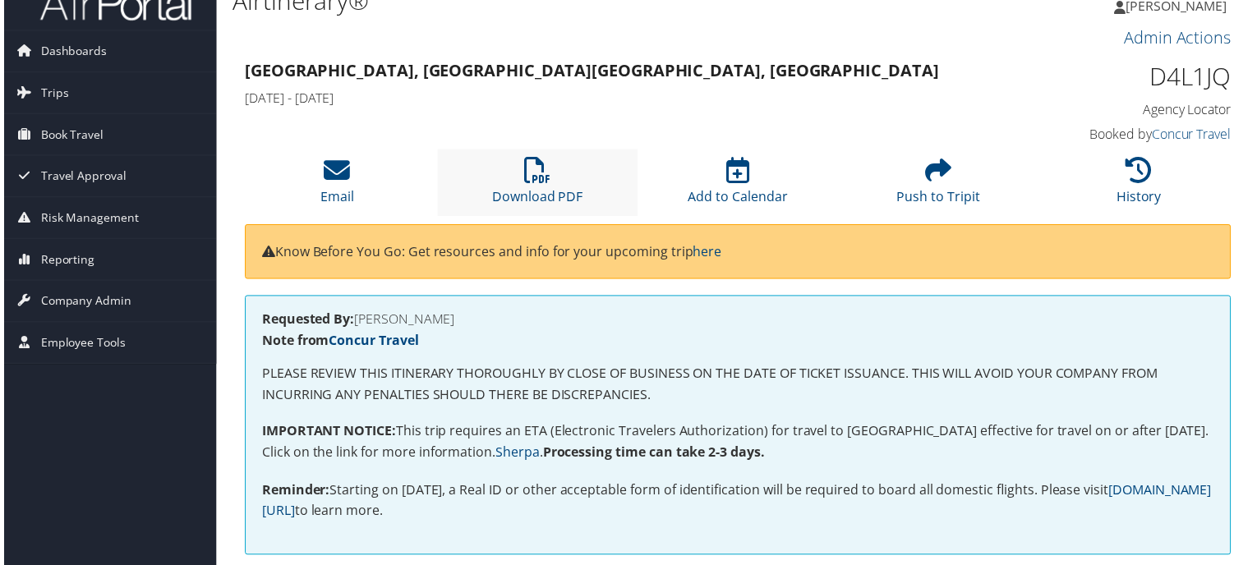
click at [546, 154] on li "Download PDF" at bounding box center [537, 183] width 202 height 67
